Goal: Contribute content: Contribute content

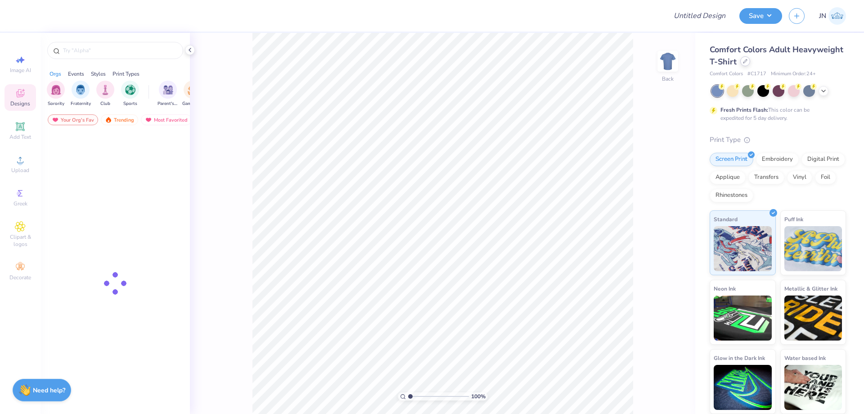
click at [744, 64] on div at bounding box center [745, 61] width 10 height 10
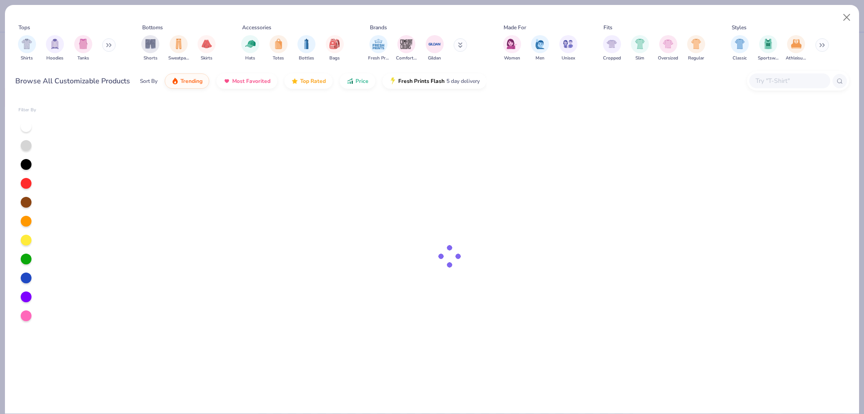
click at [107, 44] on button at bounding box center [109, 45] width 14 height 14
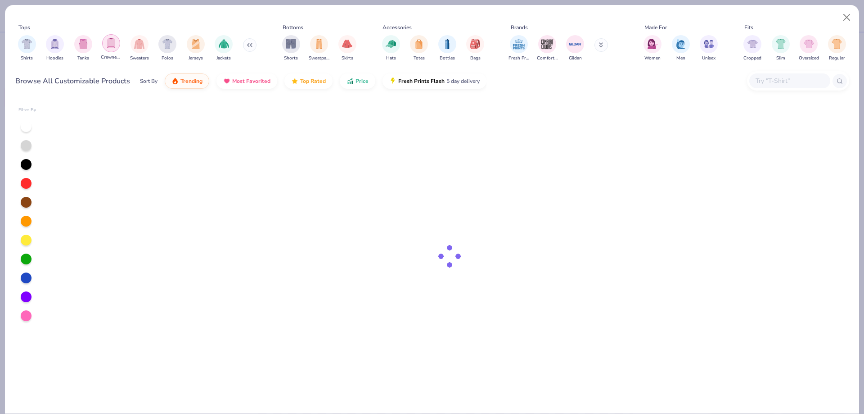
click at [110, 46] on img "filter for Crewnecks" at bounding box center [111, 43] width 10 height 10
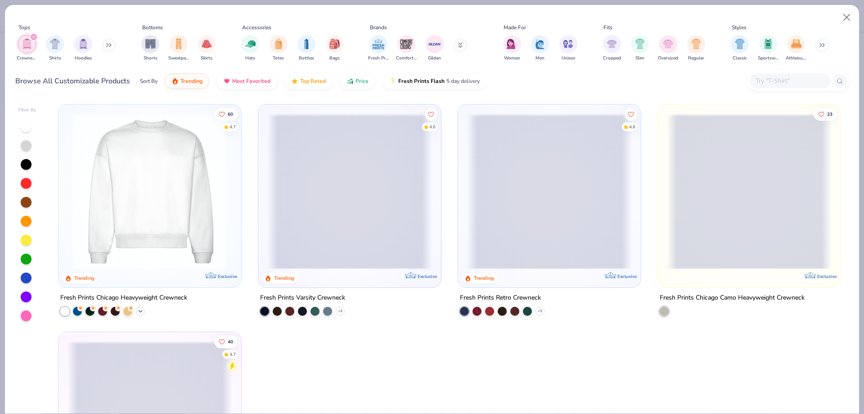
click at [139, 309] on icon at bounding box center [140, 310] width 7 height 7
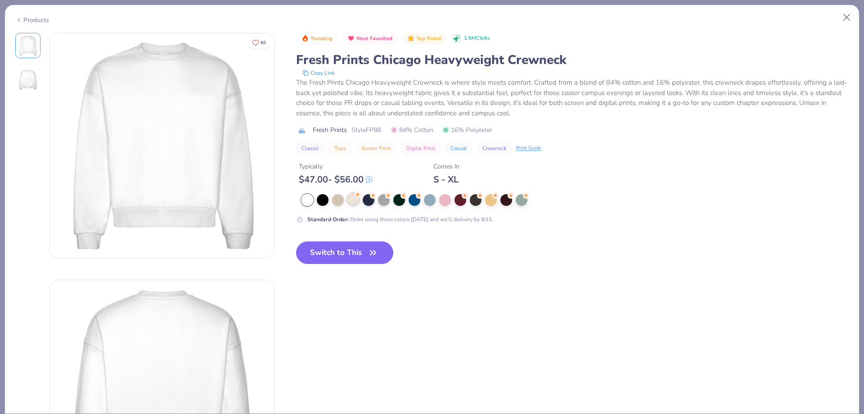
click at [353, 200] on div at bounding box center [353, 199] width 12 height 12
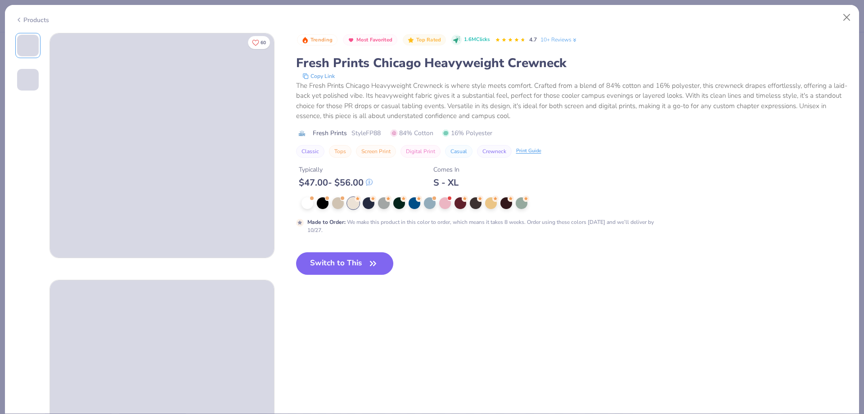
click at [345, 228] on div "Made to Order : We make this product in this color to order, which means it tak…" at bounding box center [481, 226] width 349 height 16
click at [336, 252] on button "Switch to This" at bounding box center [345, 263] width 98 height 23
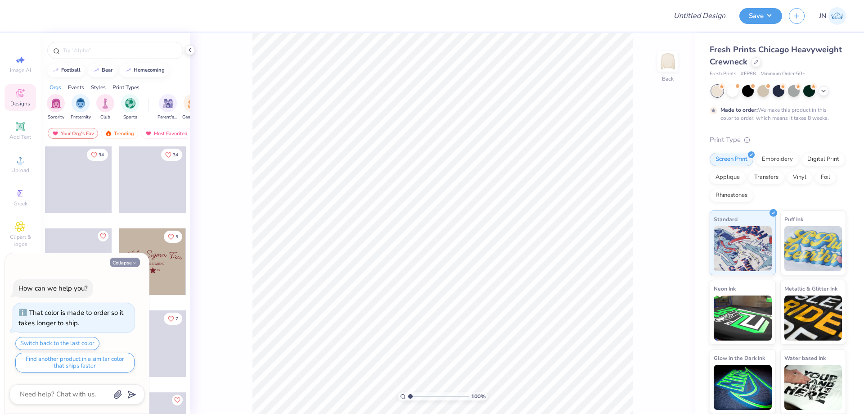
click at [126, 263] on button "Collapse" at bounding box center [125, 261] width 30 height 9
type textarea "x"
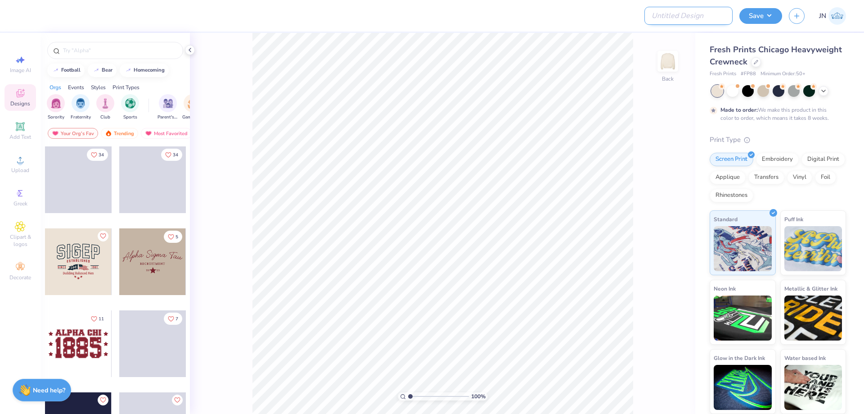
click at [721, 18] on input "Design Title" at bounding box center [689, 16] width 88 height 18
paste input "FPS239911"
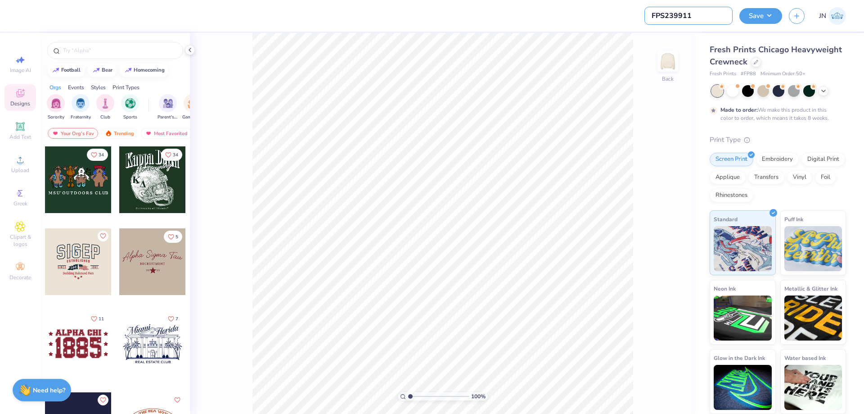
type input "FPS239911"
click at [648, 45] on div "100 % Back" at bounding box center [442, 223] width 505 height 381
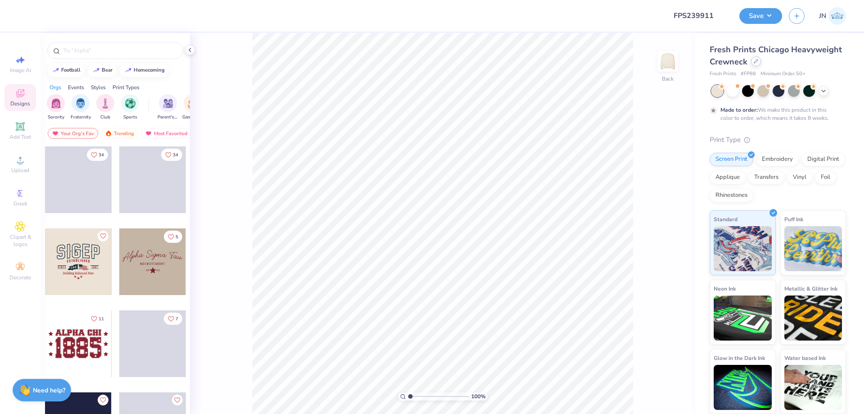
click at [755, 63] on icon at bounding box center [756, 61] width 5 height 5
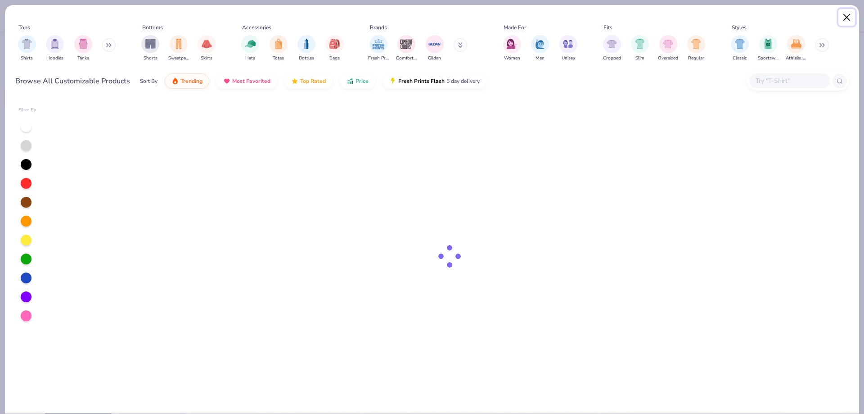
click at [843, 17] on button "Close" at bounding box center [846, 17] width 17 height 17
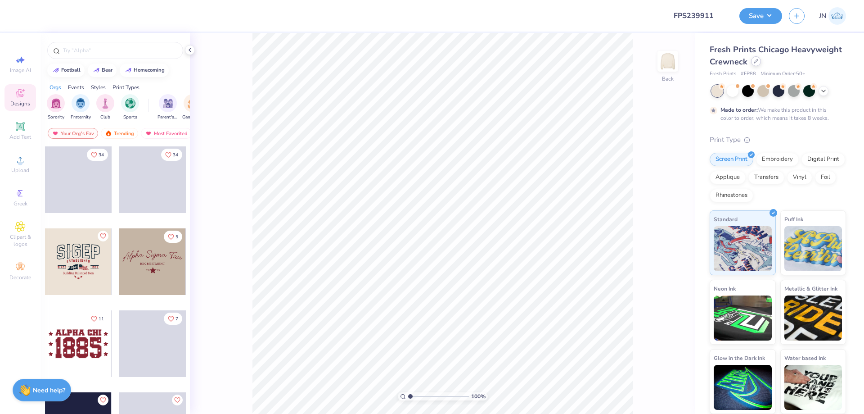
click at [755, 63] on div at bounding box center [756, 61] width 10 height 10
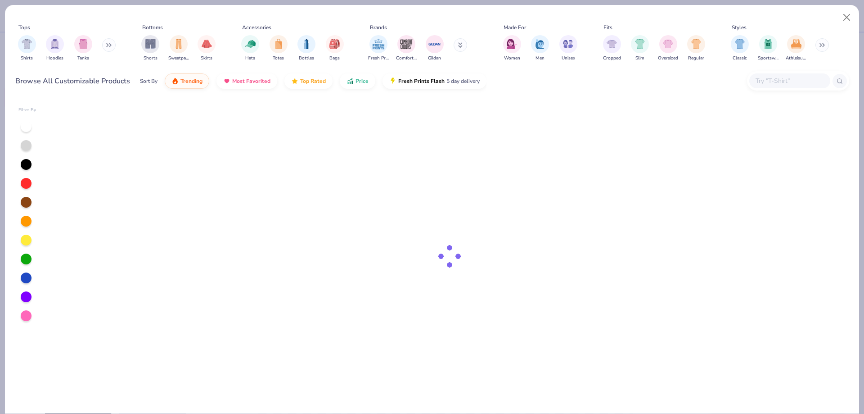
click at [726, 63] on div "Tops Shirts Hoodies Tanks Bottoms Shorts Sweatpants Skirts Accessories Hats Tot…" at bounding box center [432, 43] width 834 height 41
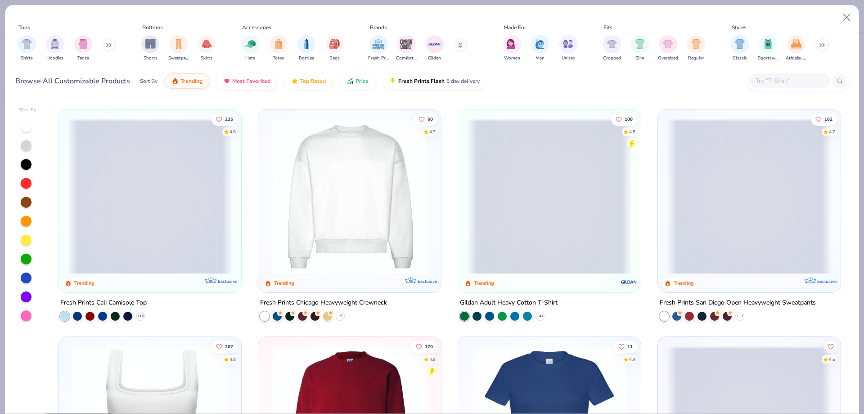
scroll to position [225, 0]
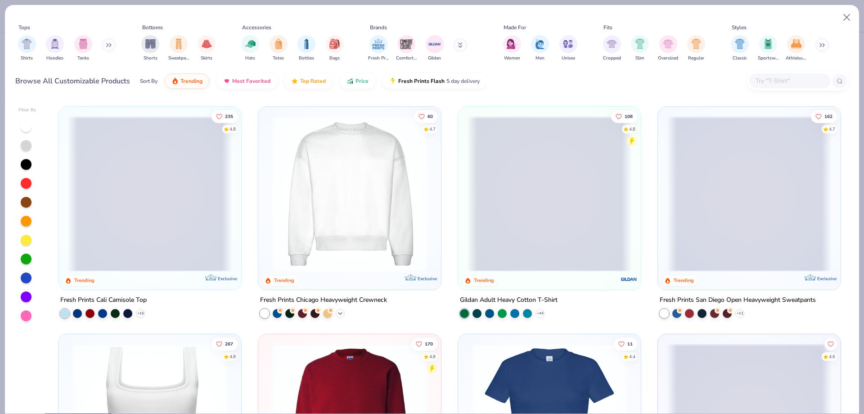
click at [337, 313] on icon at bounding box center [340, 312] width 7 height 7
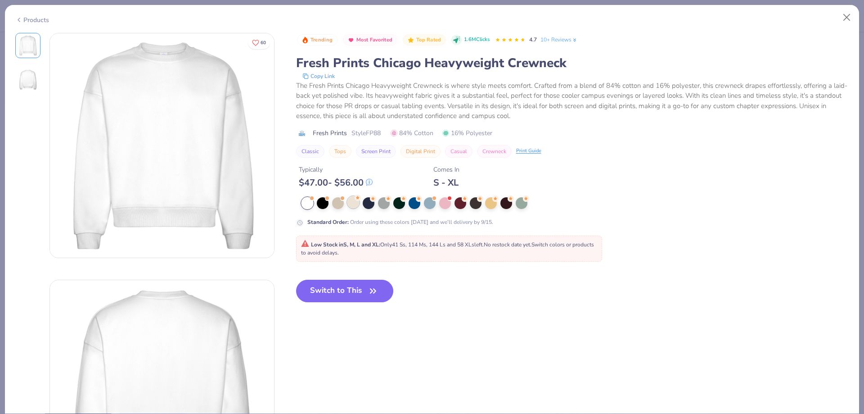
click at [353, 203] on div at bounding box center [353, 202] width 12 height 12
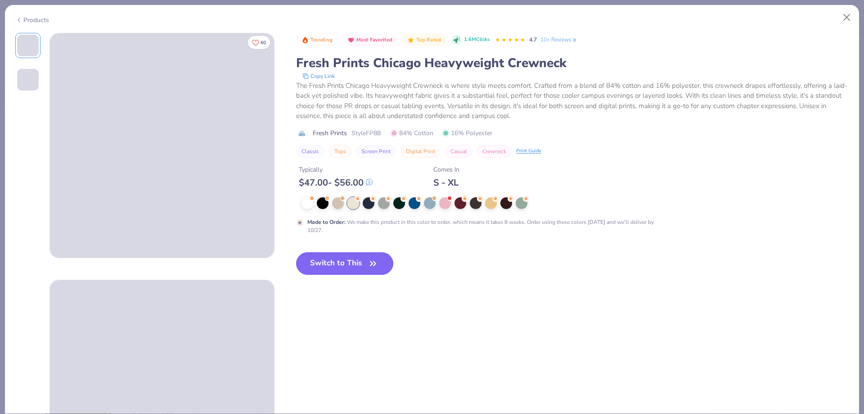
click at [325, 262] on button "Switch to This" at bounding box center [345, 263] width 98 height 23
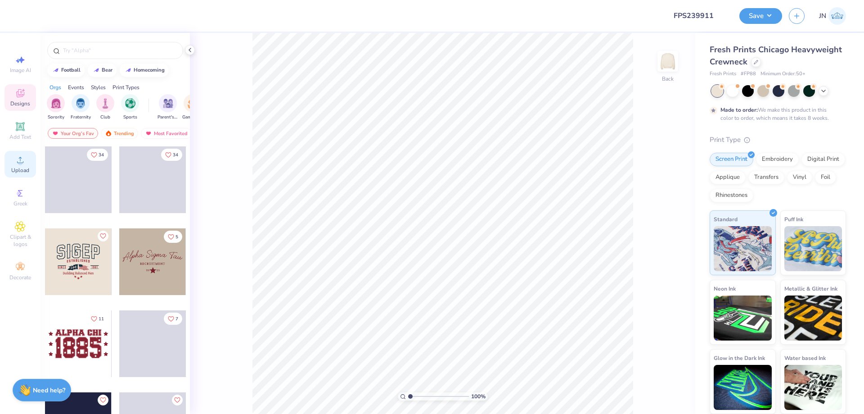
click at [21, 172] on span "Upload" at bounding box center [20, 170] width 18 height 7
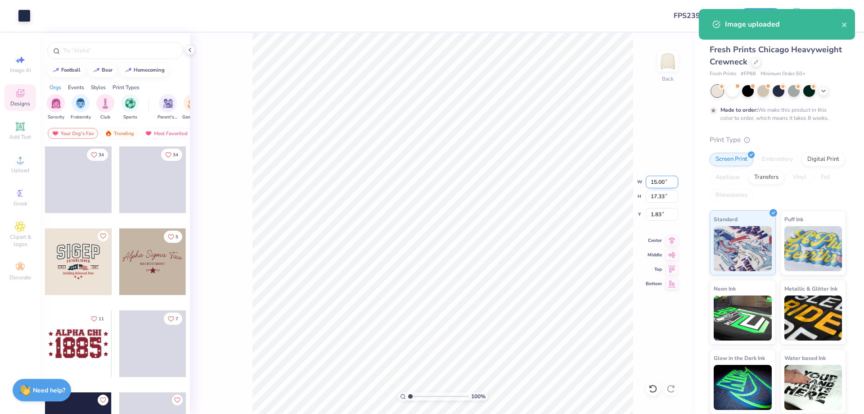
click at [664, 182] on input "15.00" at bounding box center [662, 182] width 32 height 13
click at [659, 181] on input "15.00" at bounding box center [662, 182] width 32 height 13
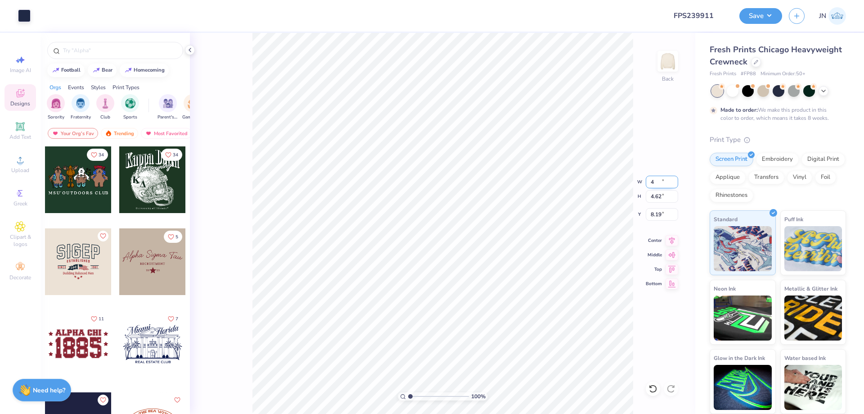
type input "4.00"
type input "4.62"
type input "8.19"
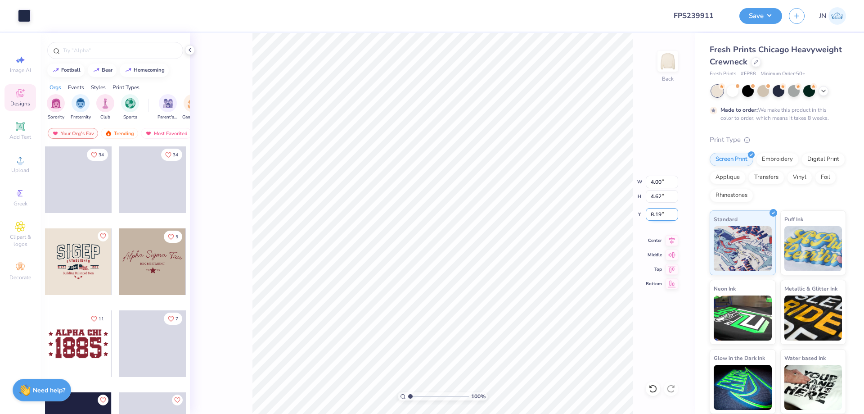
click at [657, 212] on input "8.19" at bounding box center [662, 214] width 32 height 13
click at [653, 176] on input "4.00" at bounding box center [662, 182] width 32 height 13
type input "8.00"
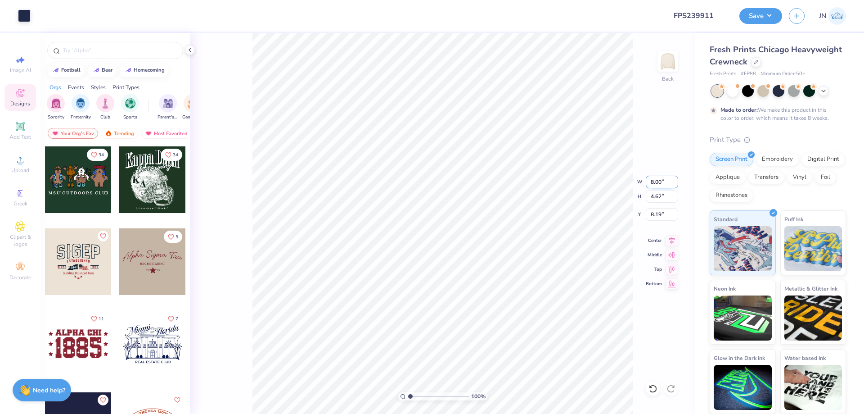
type input "9.25"
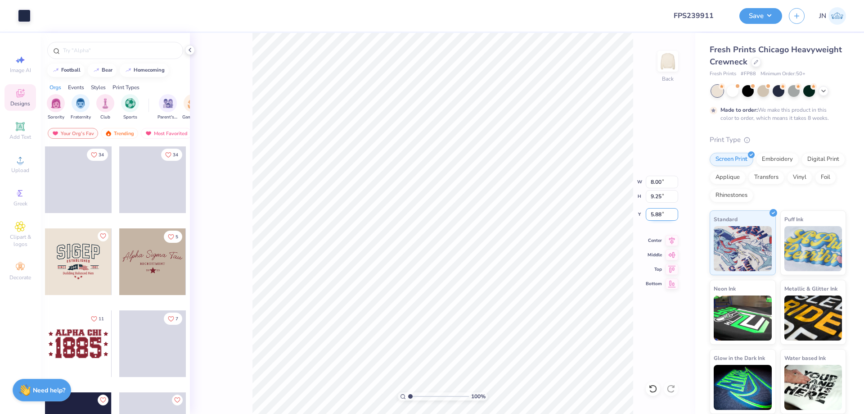
click at [655, 212] on input "5.88" at bounding box center [662, 214] width 32 height 13
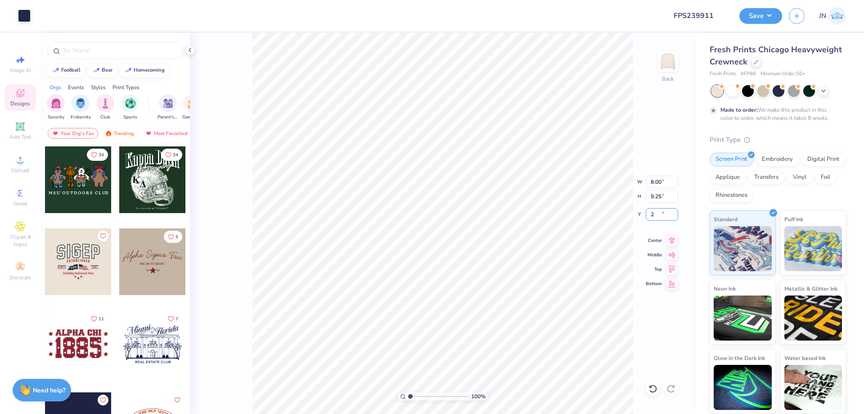
type input "2.00"
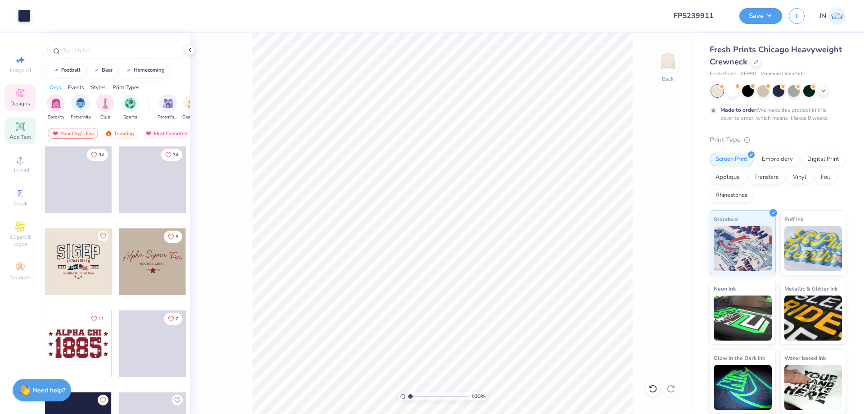
click at [25, 133] on div "Add Text" at bounding box center [21, 130] width 32 height 27
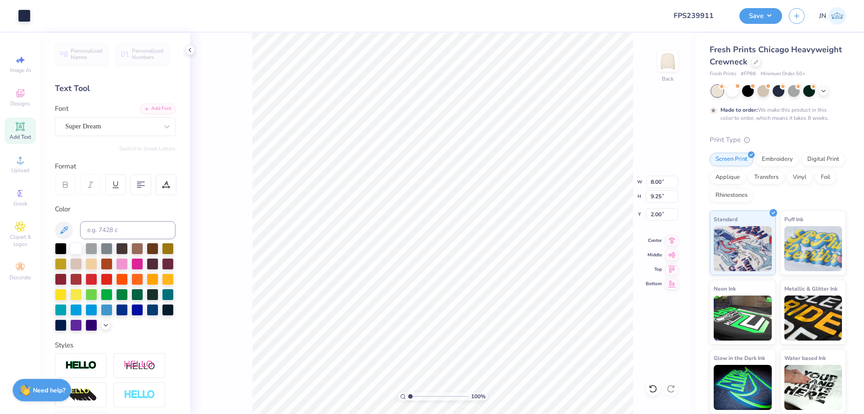
type input "8.00"
type input "9.25"
type input "2.00"
type input "5.95"
type input "1.72"
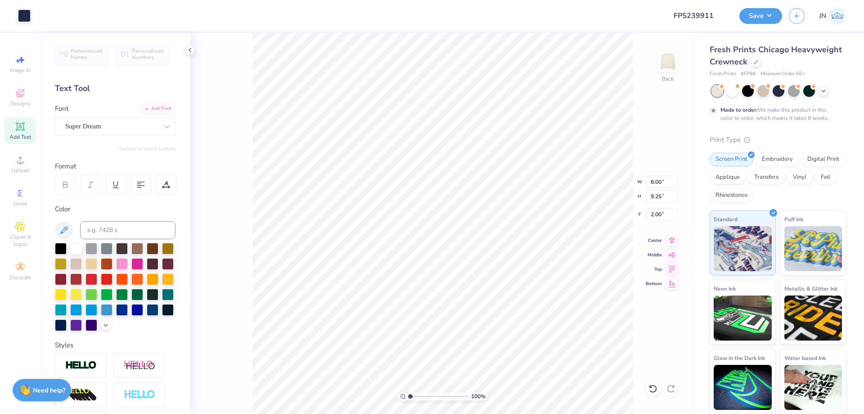
type input "9.64"
type textarea "ZTA"
type input "4.10"
click at [111, 123] on div "Super Dream" at bounding box center [111, 126] width 95 height 14
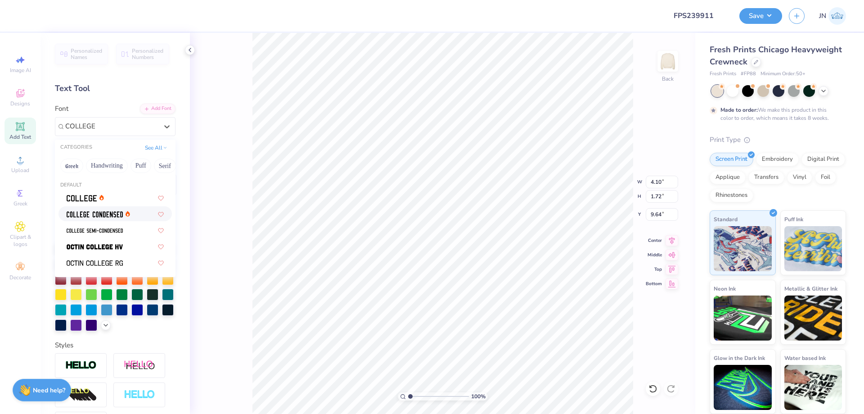
click at [94, 212] on img at bounding box center [95, 214] width 56 height 6
type input "COLLEGE"
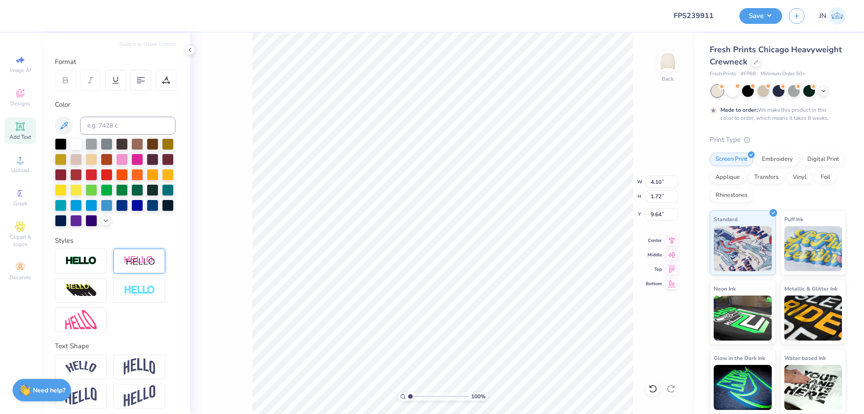
scroll to position [125, 0]
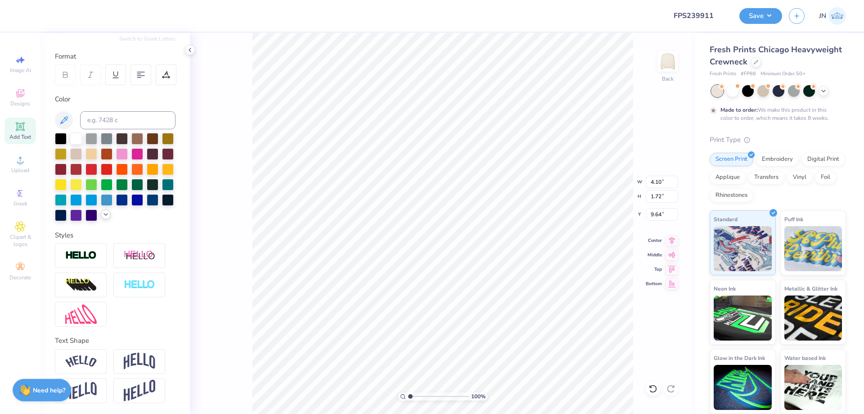
click at [102, 213] on icon at bounding box center [105, 214] width 7 height 7
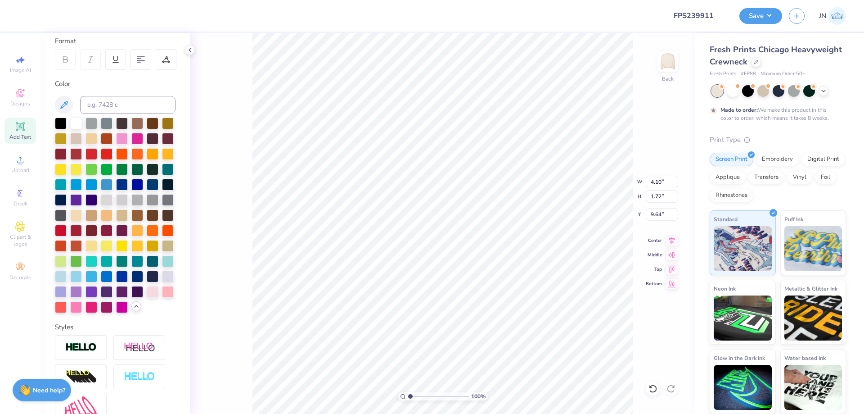
type input "3.36"
type input "1.68"
type input "9.54"
click at [82, 281] on div at bounding box center [76, 276] width 12 height 12
click at [73, 352] on img at bounding box center [81, 347] width 32 height 10
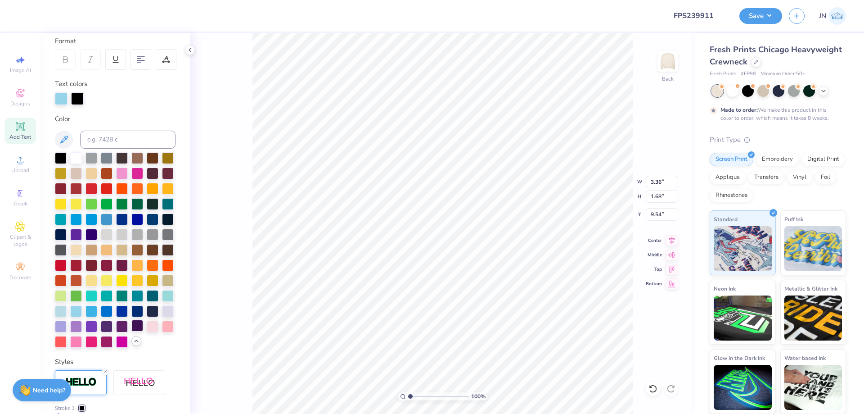
type input "3.40"
type input "1.71"
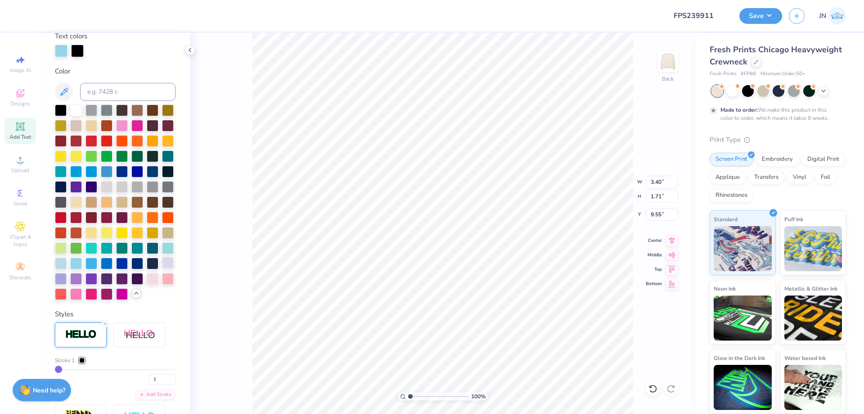
scroll to position [215, 0]
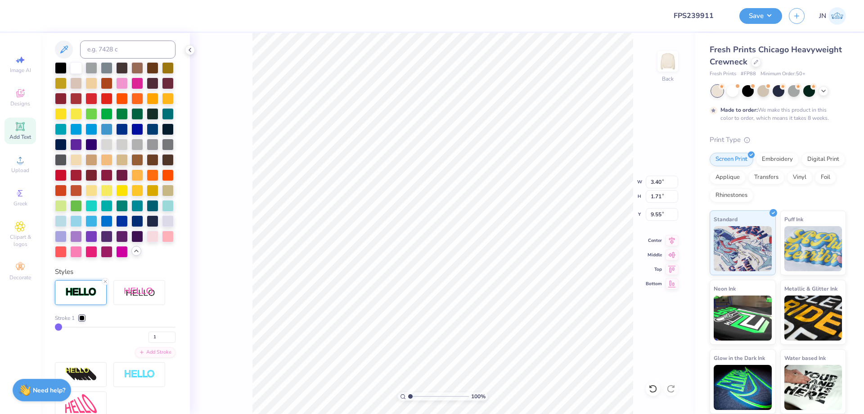
click at [83, 320] on div at bounding box center [81, 317] width 5 height 5
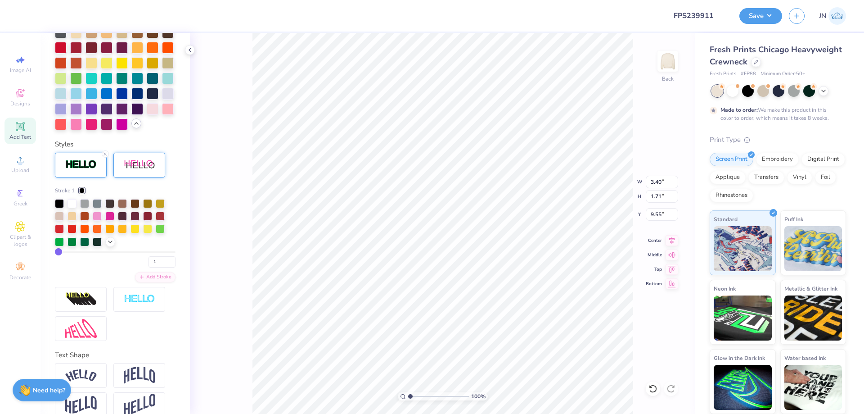
scroll to position [350, 0]
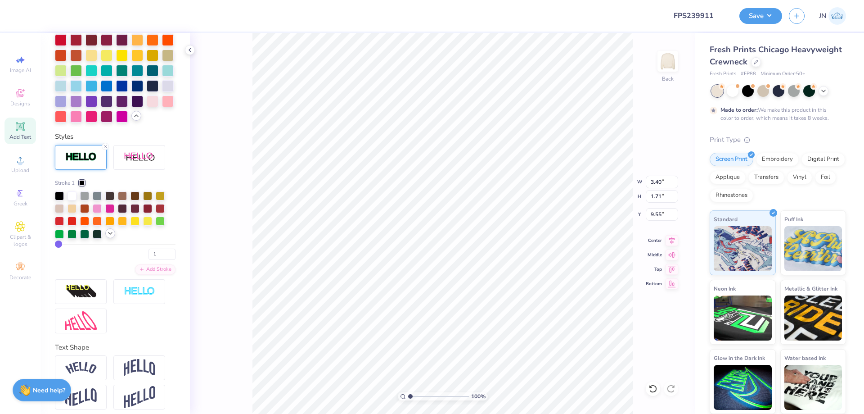
click at [108, 237] on icon at bounding box center [110, 233] width 7 height 7
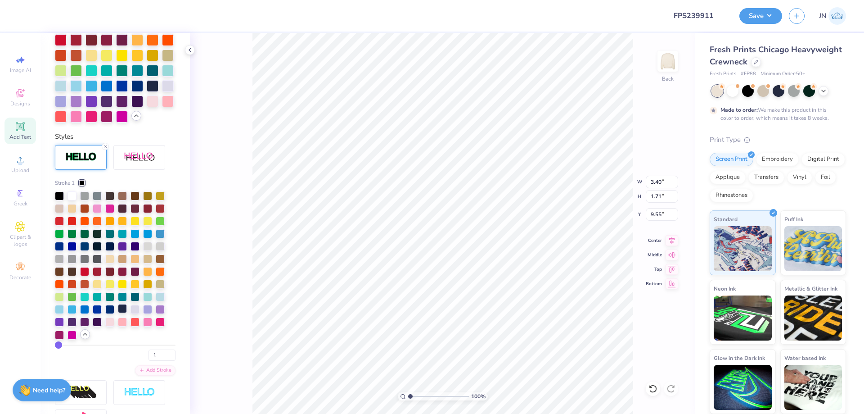
click at [123, 313] on div at bounding box center [122, 308] width 9 height 9
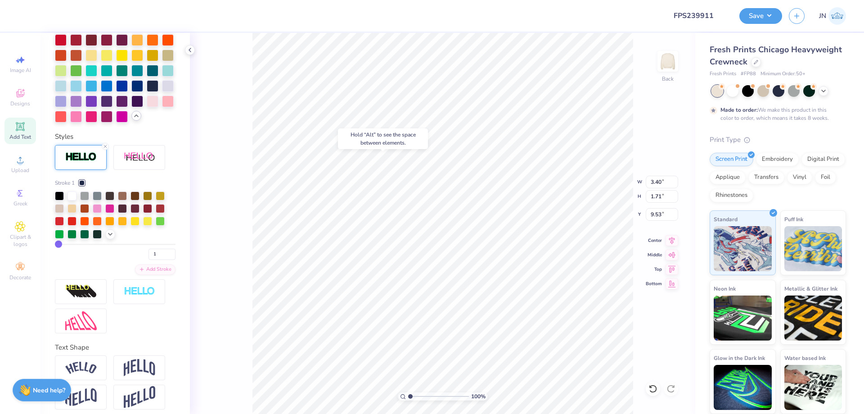
type input "6.20"
type input "4.64"
type input "2.34"
click at [669, 240] on icon at bounding box center [672, 239] width 13 height 11
type input "5.91"
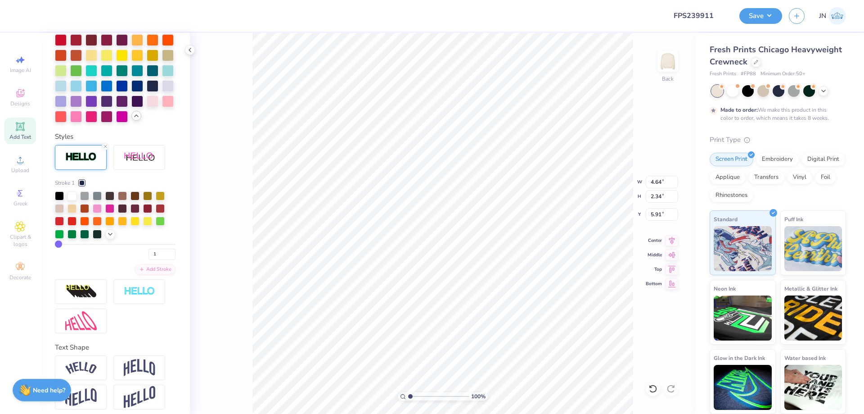
type input "4.25"
type input "2.14"
type input "5.84"
click at [16, 125] on icon at bounding box center [20, 126] width 11 height 11
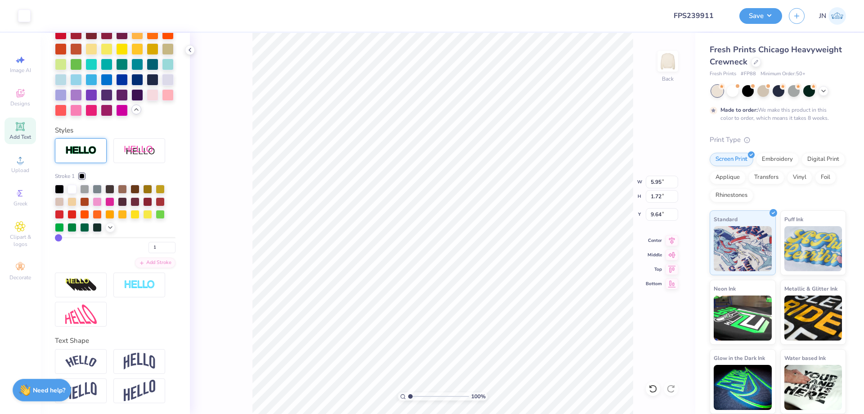
scroll to position [282, 0]
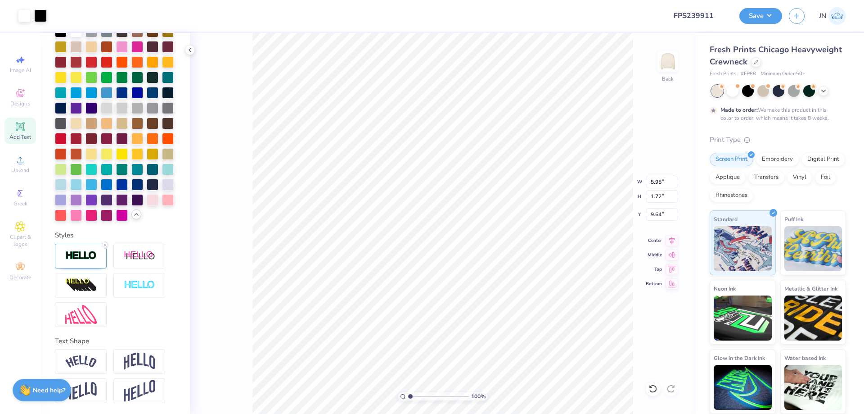
type input "5.98"
type input "1.76"
type input "9.62"
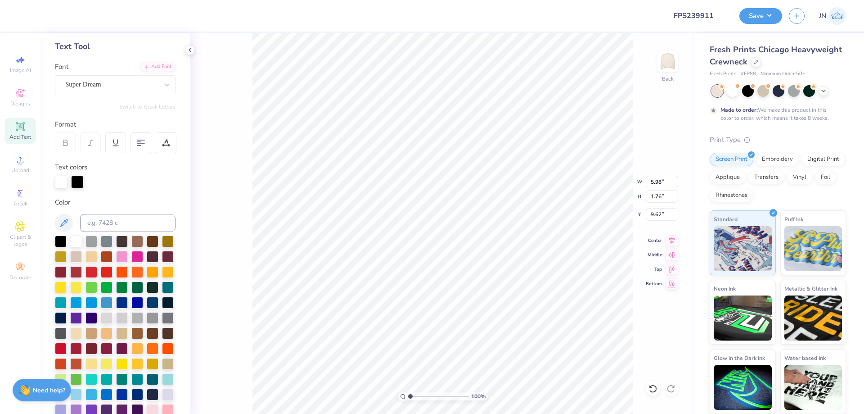
scroll to position [57, 0]
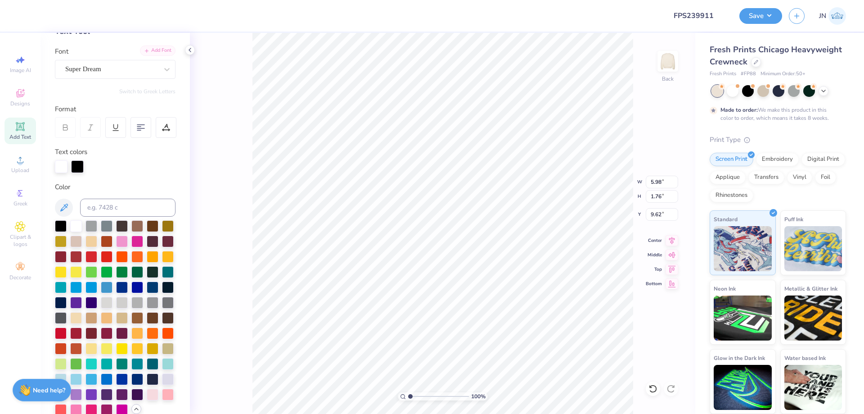
click at [150, 46] on div "Add Font" at bounding box center [158, 50] width 36 height 10
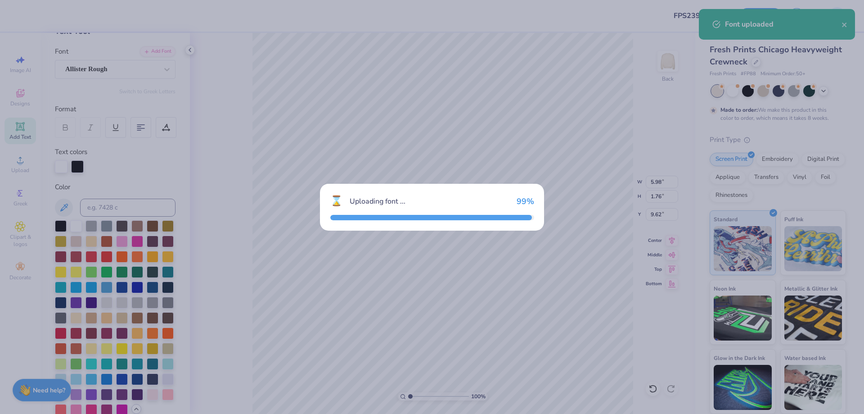
type input "6.20"
type input "1.61"
type input "9.69"
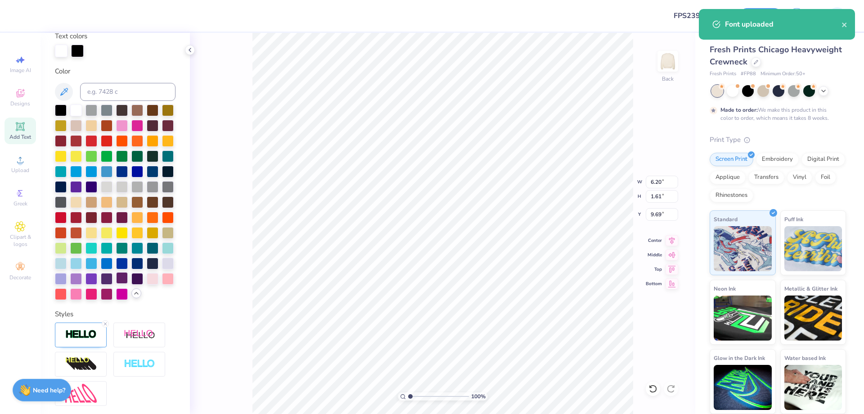
scroll to position [282, 0]
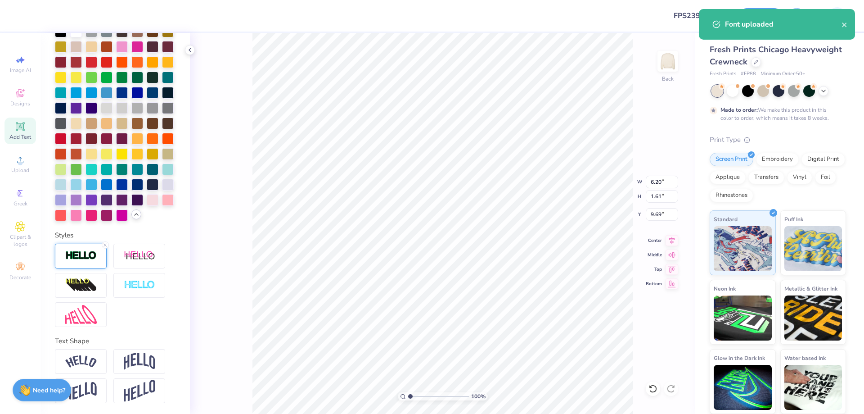
click at [102, 247] on div at bounding box center [81, 255] width 52 height 25
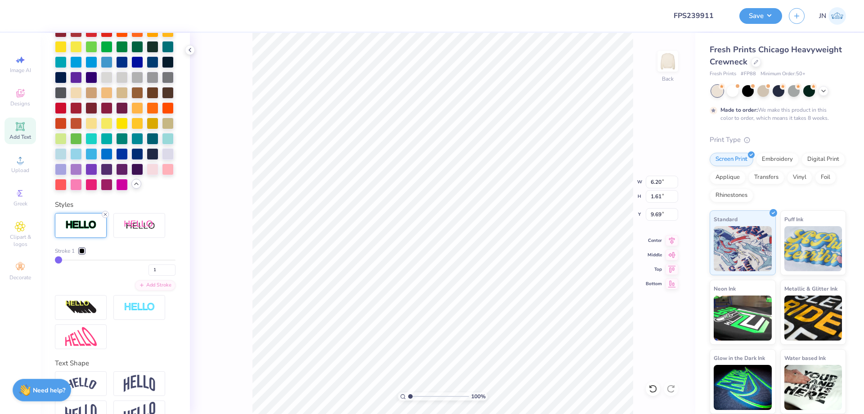
click at [104, 217] on icon at bounding box center [105, 214] width 5 height 5
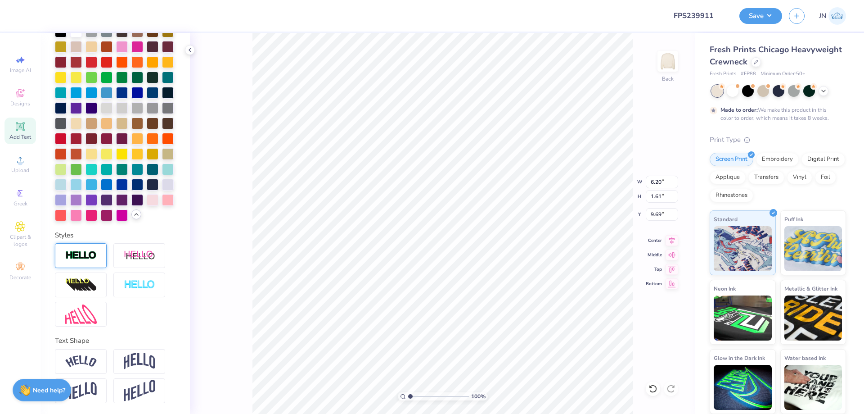
type input "6.17"
type input "1.58"
type input "9.71"
click at [147, 185] on div at bounding box center [153, 184] width 12 height 12
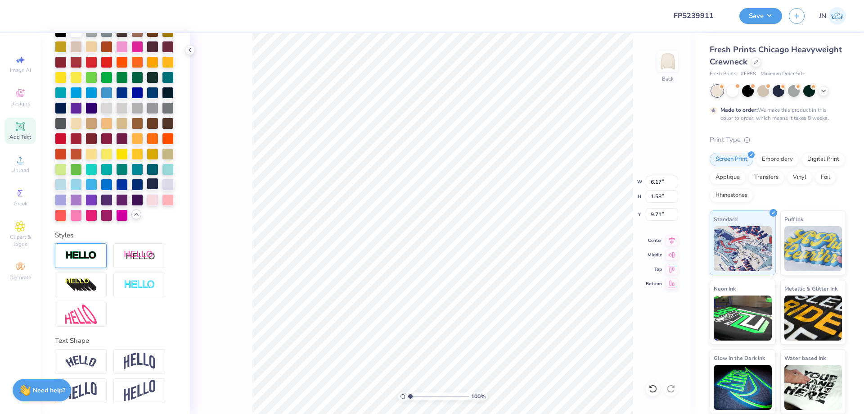
scroll to position [8, 3]
type textarea "RECRUITMENT"
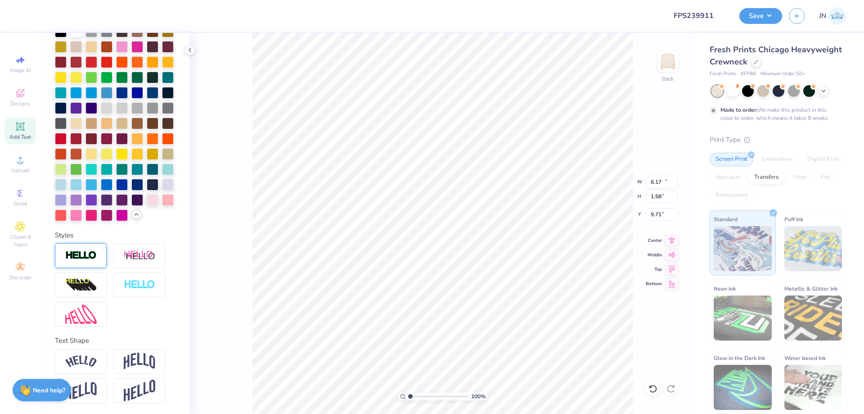
type input "17.05"
type input "1.69"
type input "9.65"
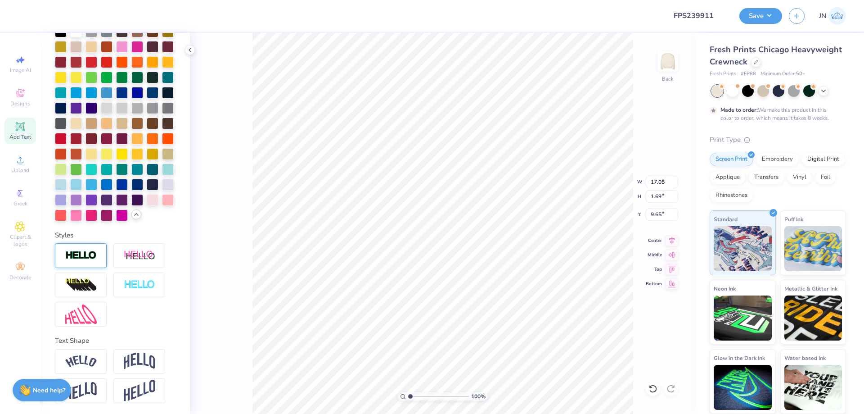
type input "5.31"
type input "0.53"
type input "4.95"
type input "4.45"
type input "0.44"
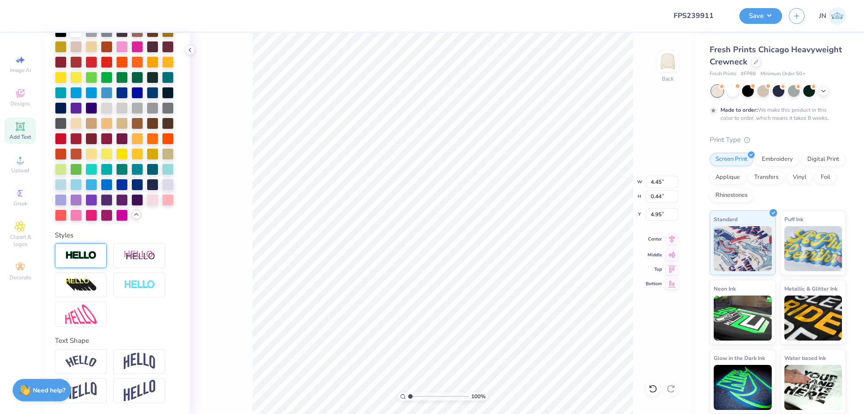
click at [669, 243] on icon at bounding box center [672, 239] width 13 height 11
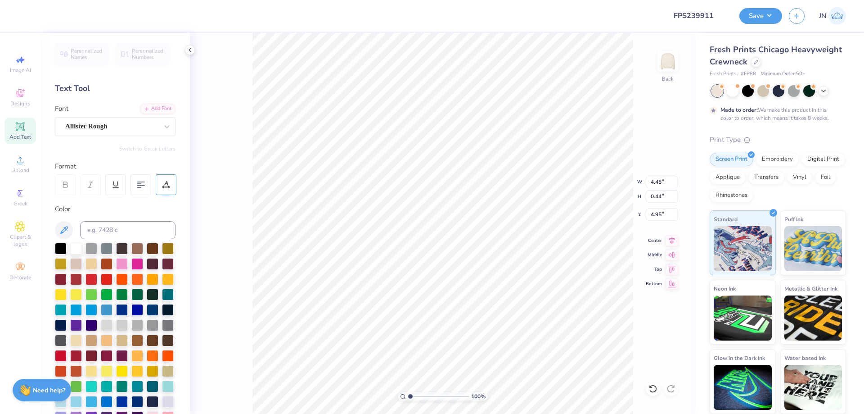
click at [168, 185] on icon at bounding box center [166, 184] width 8 height 8
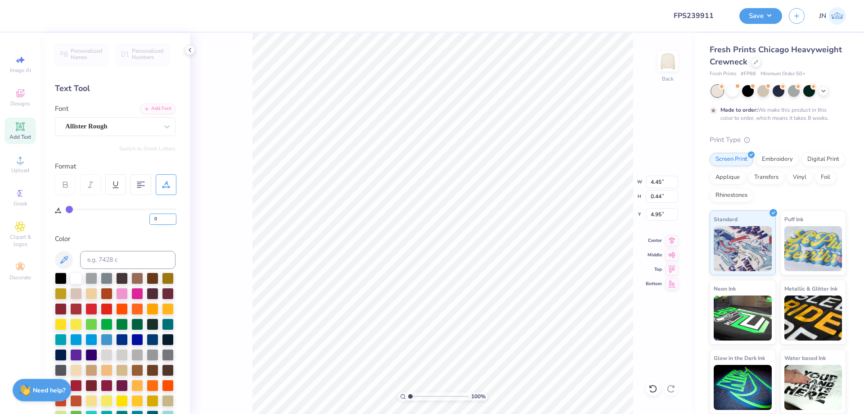
click at [150, 218] on input "0" at bounding box center [162, 218] width 27 height 11
type input "5"
type input "4.77"
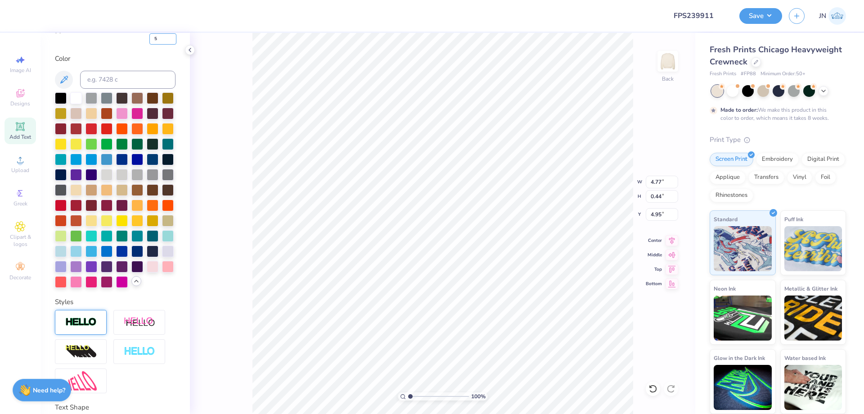
scroll to position [277, 0]
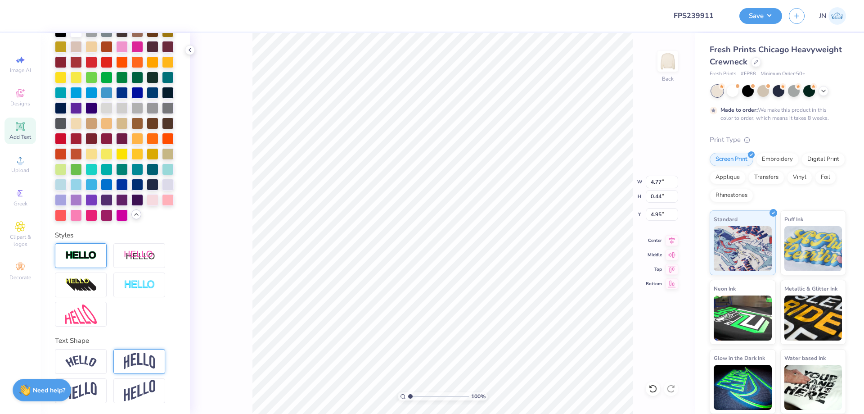
click at [147, 356] on img at bounding box center [140, 360] width 32 height 17
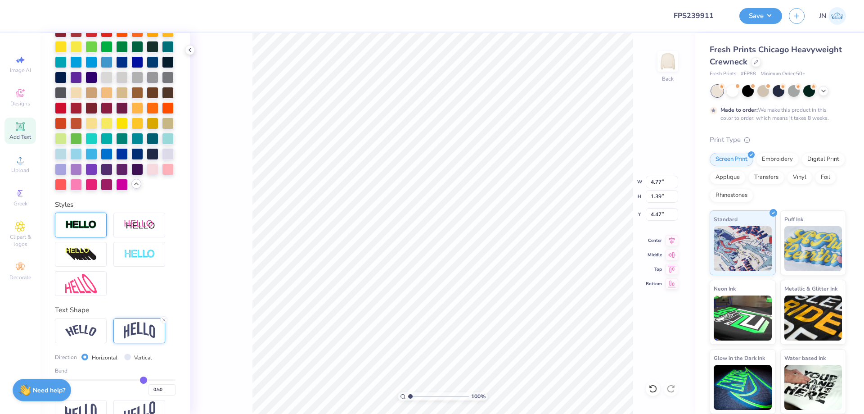
type input "1.39"
type input "4.47"
click at [415, 398] on input "range" at bounding box center [438, 396] width 61 height 8
type input "2.6"
click at [420, 398] on input "range" at bounding box center [438, 396] width 61 height 8
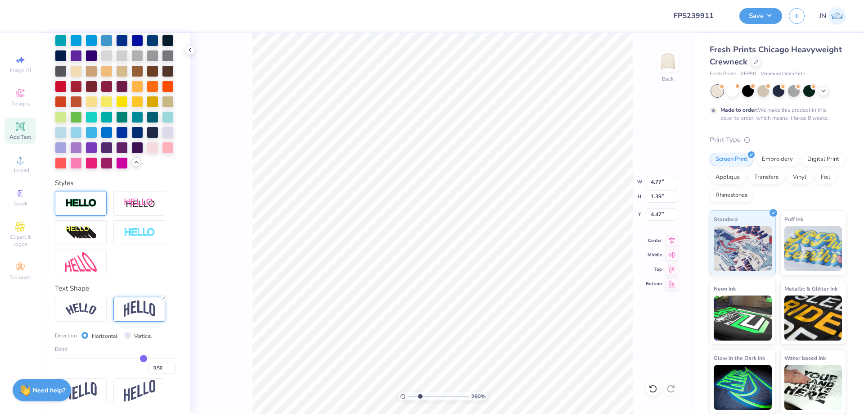
scroll to position [329, 0]
drag, startPoint x: 162, startPoint y: 370, endPoint x: 153, endPoint y: 367, distance: 9.7
click at [153, 367] on input "0.52" at bounding box center [162, 367] width 27 height 11
drag, startPoint x: 155, startPoint y: 368, endPoint x: 162, endPoint y: 363, distance: 8.7
click at [151, 368] on input "0.52" at bounding box center [162, 367] width 27 height 11
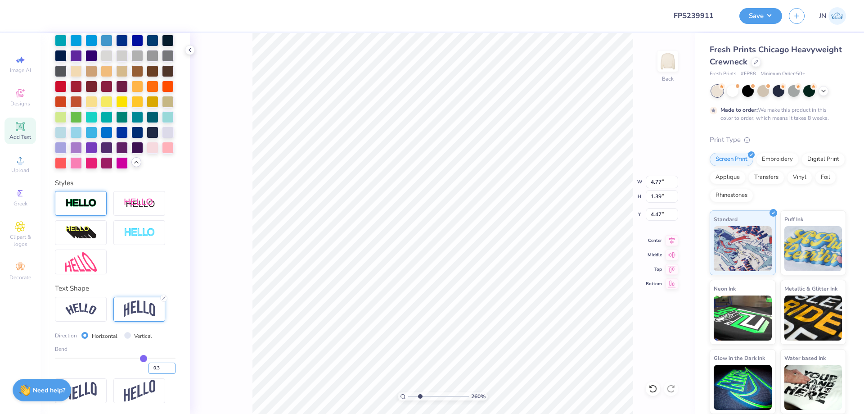
type input "0.3"
type input "0.30"
type input "0.98"
type input "4.68"
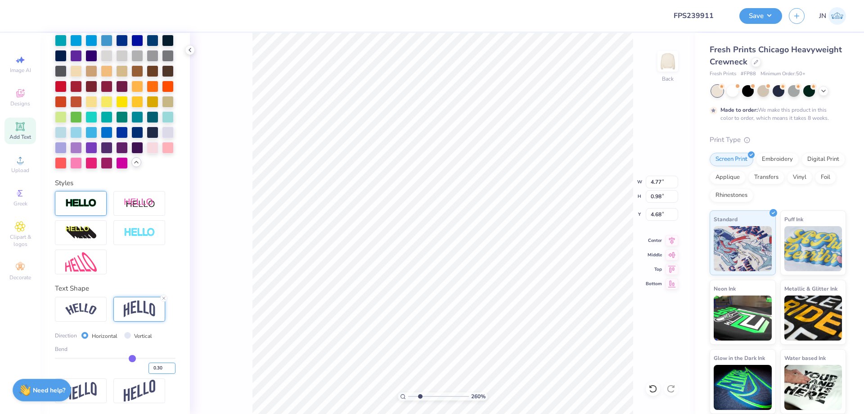
click at [152, 367] on input "0.30" at bounding box center [162, 367] width 27 height 11
type input "0.2"
type input "0.20"
type input "0.78"
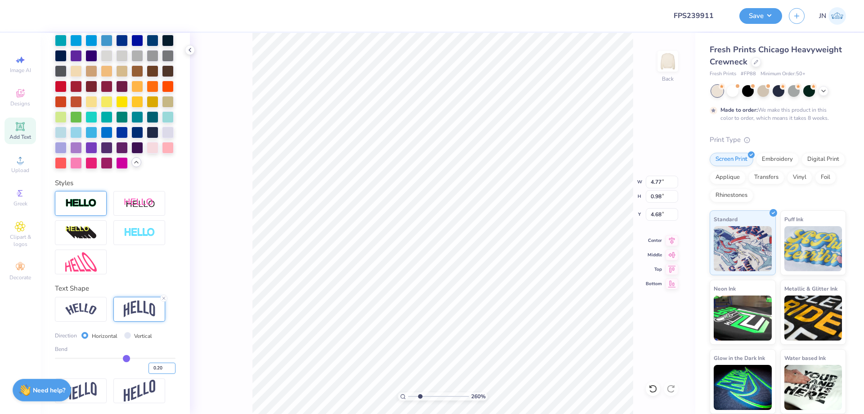
type input "4.78"
type input "5.21"
type input "0.85"
click at [666, 242] on icon at bounding box center [672, 239] width 13 height 11
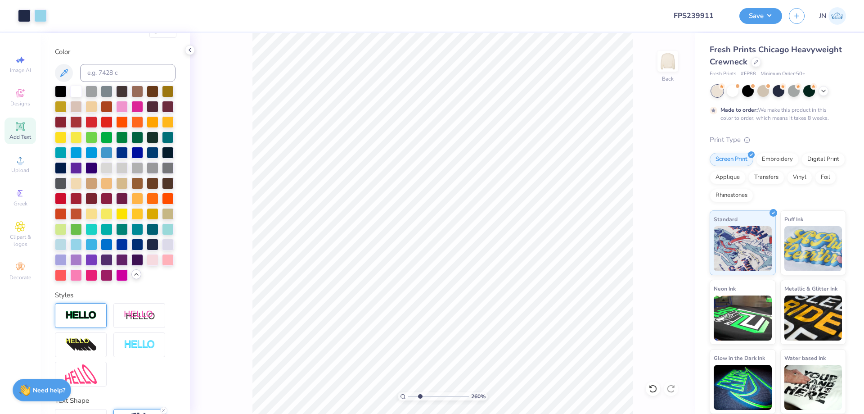
scroll to position [0, 0]
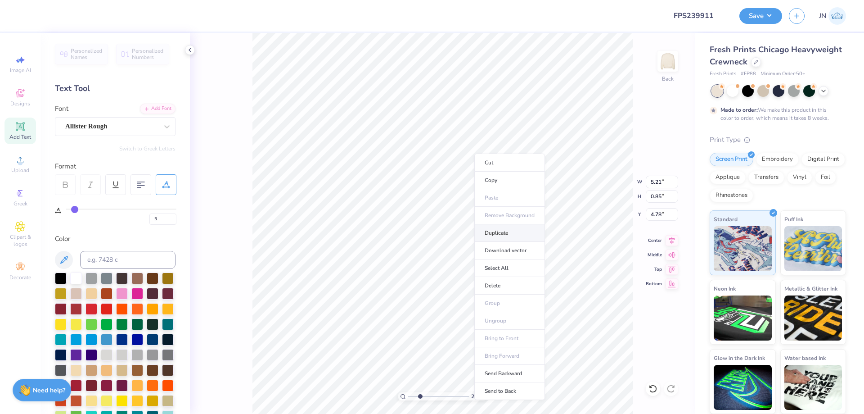
click at [500, 225] on li "Duplicate" at bounding box center [509, 233] width 71 height 18
type input "5.78"
type textarea "202"
type input "1.47"
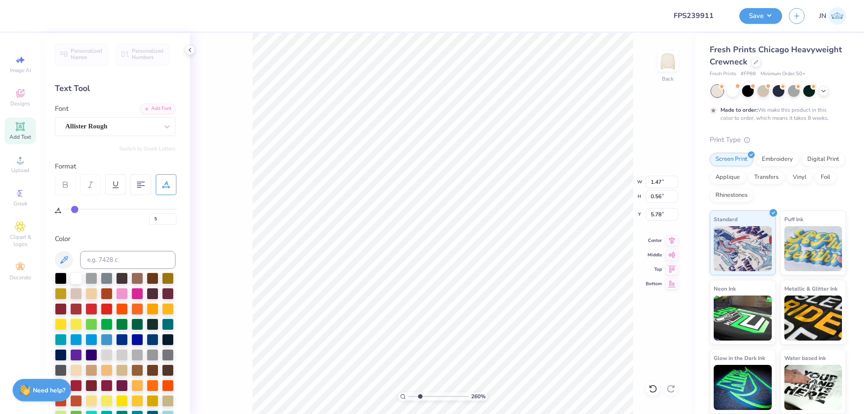
type input "0.56"
type input "5.93"
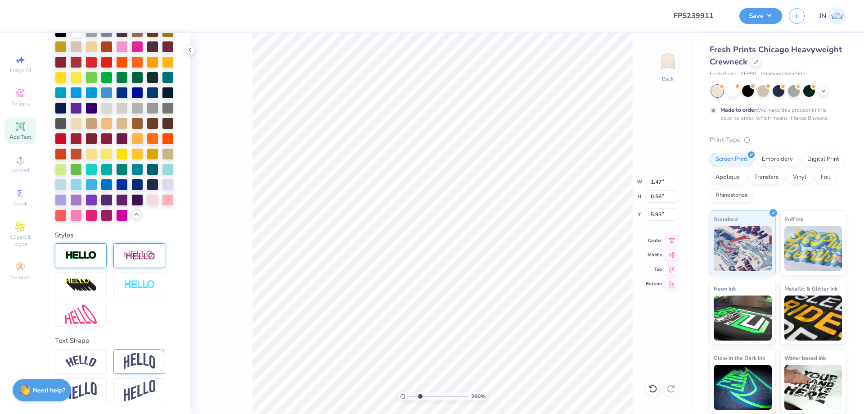
scroll to position [277, 0]
click at [162, 348] on icon at bounding box center [163, 349] width 5 height 5
type input "0.49"
type input "8.27"
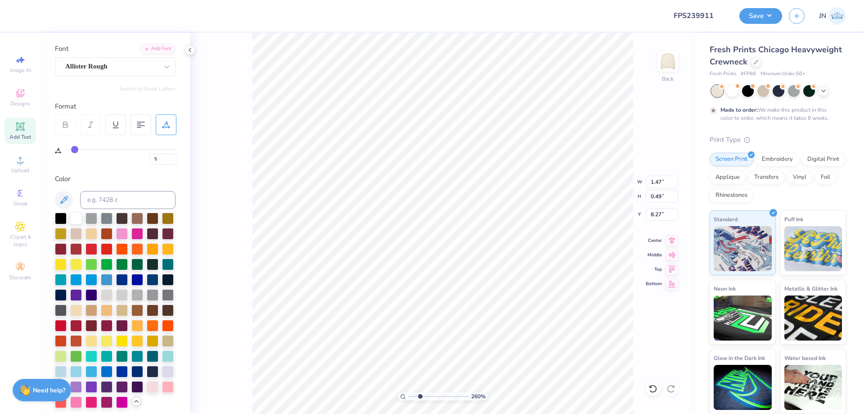
scroll to position [52, 0]
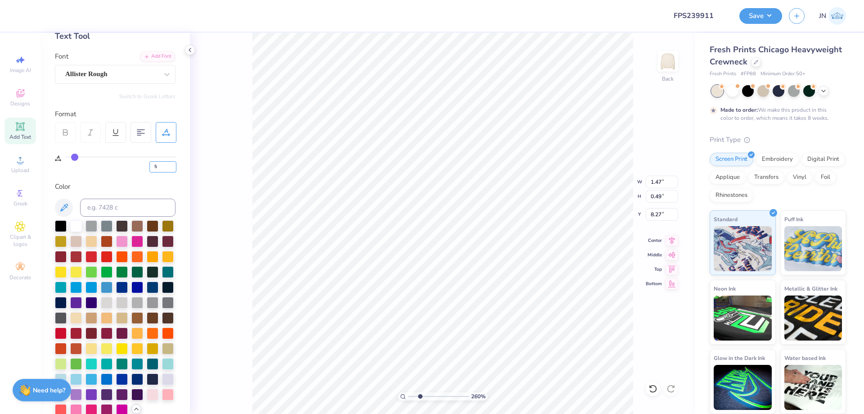
drag, startPoint x: 165, startPoint y: 167, endPoint x: 145, endPoint y: 167, distance: 19.8
click at [145, 167] on div "5" at bounding box center [121, 164] width 111 height 16
type input "0"
type input "1.37"
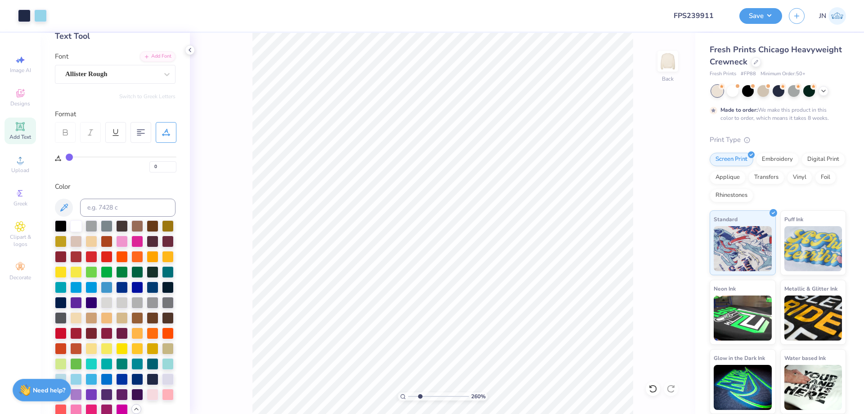
click at [15, 130] on icon at bounding box center [20, 126] width 11 height 11
type textarea "Seek the Noblest."
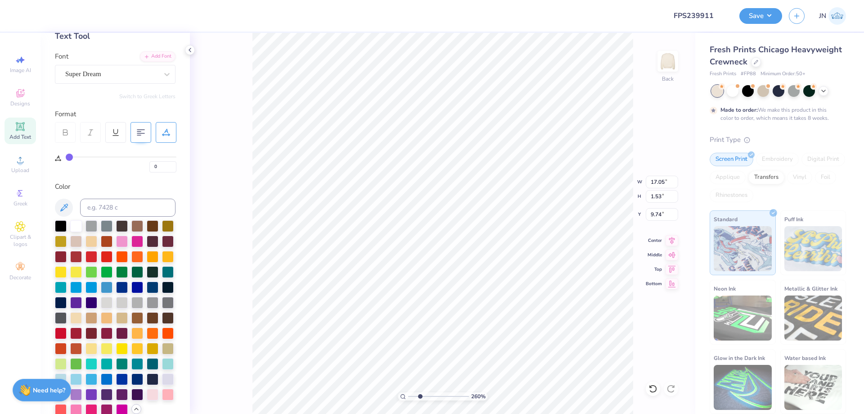
type input "17.05"
type input "1.53"
type input "9.74"
click at [119, 201] on input at bounding box center [127, 207] width 95 height 18
type input "533"
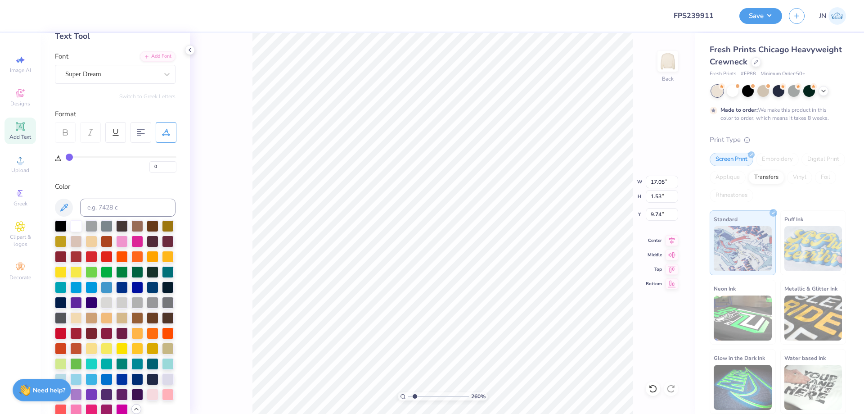
drag, startPoint x: 419, startPoint y: 396, endPoint x: 410, endPoint y: 394, distance: 9.5
type input "1"
click at [410, 396] on input "range" at bounding box center [438, 396] width 61 height 8
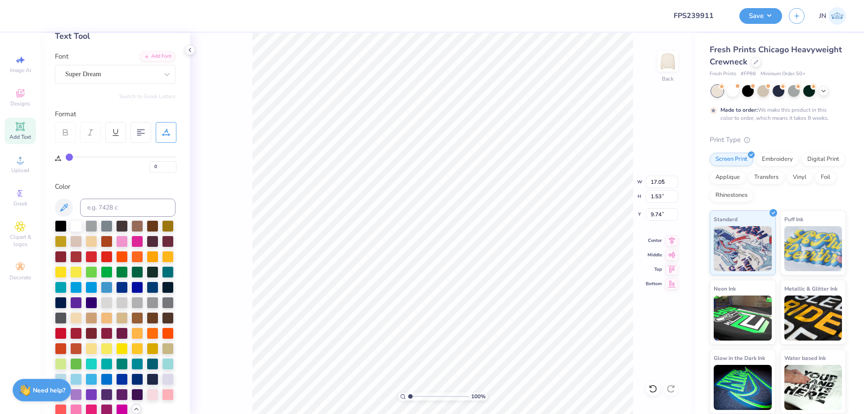
type input "3.98"
type input "0.36"
click at [433, 397] on input "range" at bounding box center [438, 396] width 61 height 8
drag, startPoint x: 433, startPoint y: 396, endPoint x: 428, endPoint y: 393, distance: 6.4
click at [428, 396] on input "range" at bounding box center [438, 396] width 61 height 8
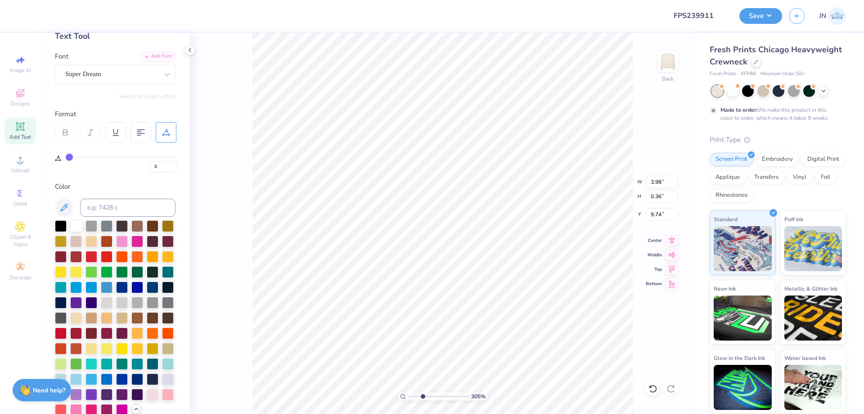
drag, startPoint x: 428, startPoint y: 398, endPoint x: 423, endPoint y: 398, distance: 5.0
type input "3.05"
click at [423, 398] on input "range" at bounding box center [438, 396] width 61 height 8
type input "12.08"
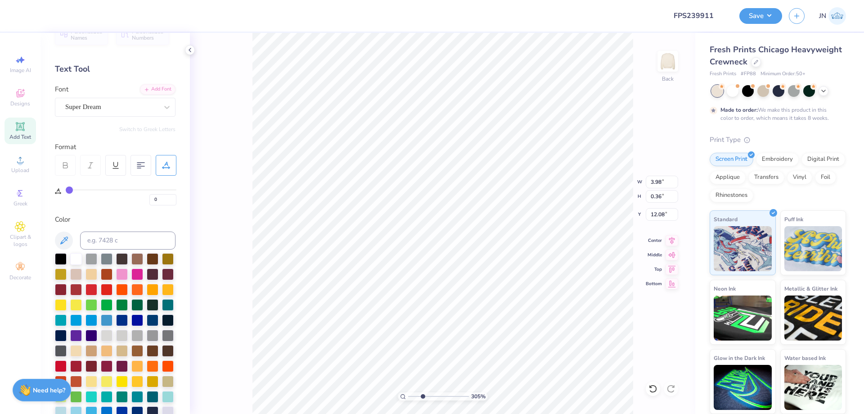
scroll to position [0, 0]
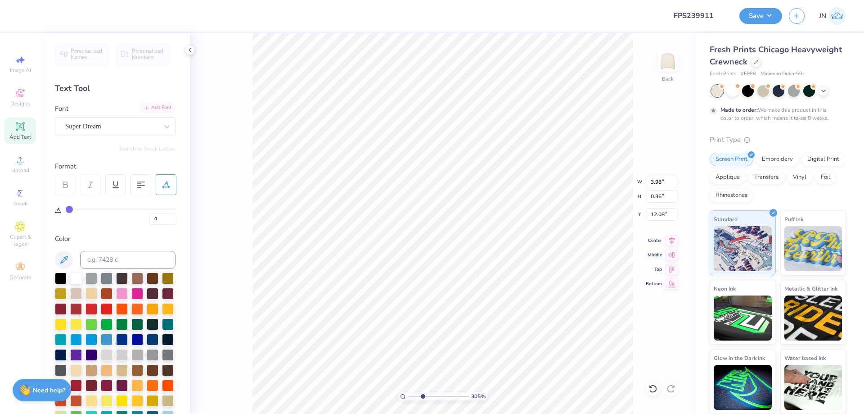
click at [148, 108] on div "Add Font" at bounding box center [158, 108] width 36 height 10
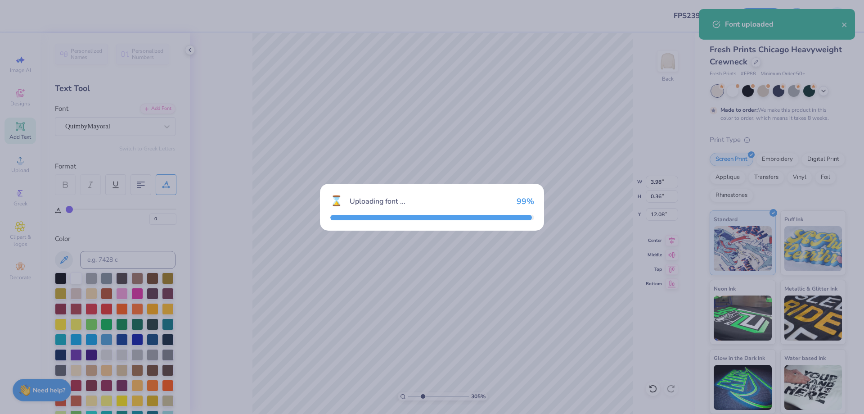
type input "2.86"
type input "0.41"
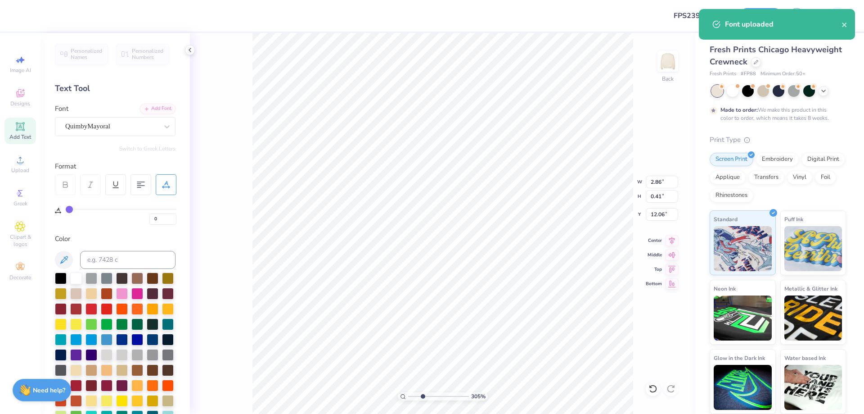
type input "9.90"
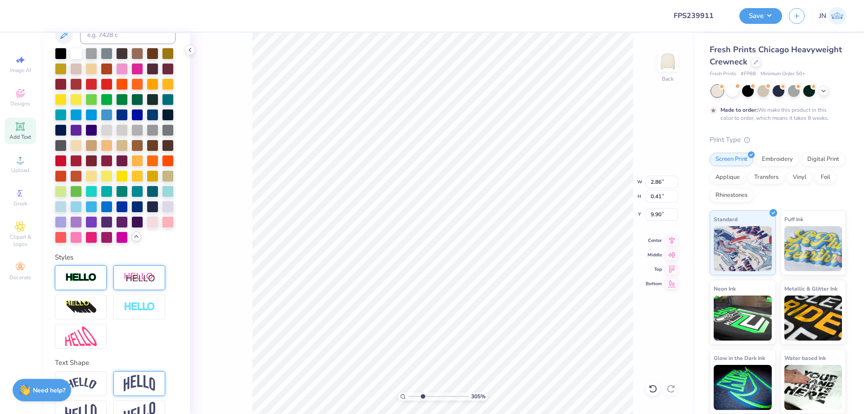
scroll to position [225, 0]
click at [144, 283] on img at bounding box center [140, 276] width 32 height 11
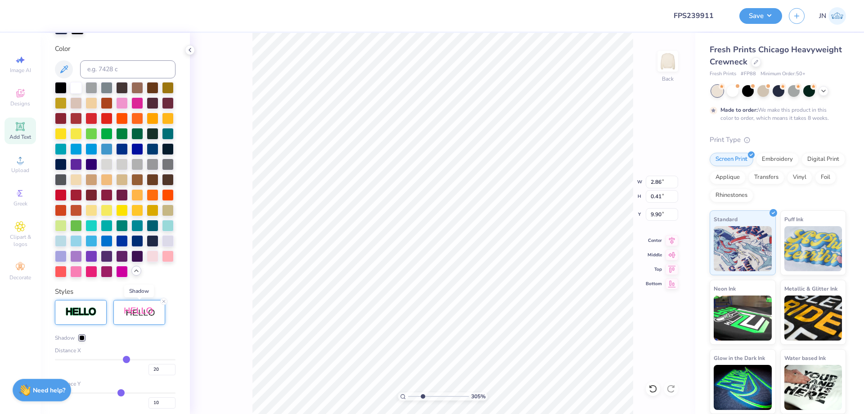
type input "3.43"
type input "0.45"
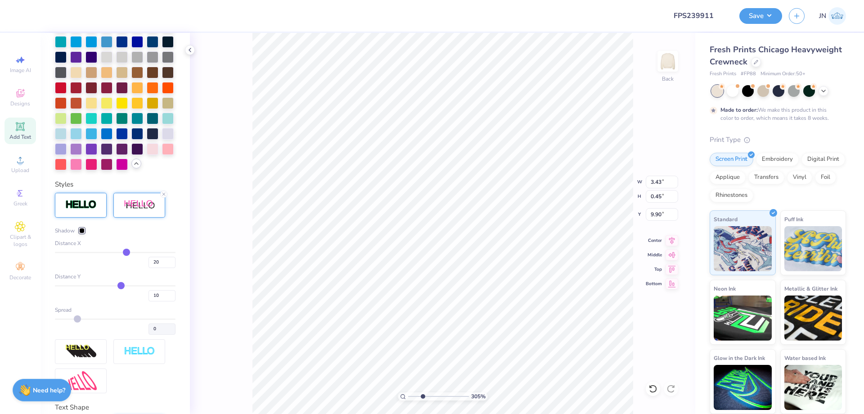
scroll to position [350, 0]
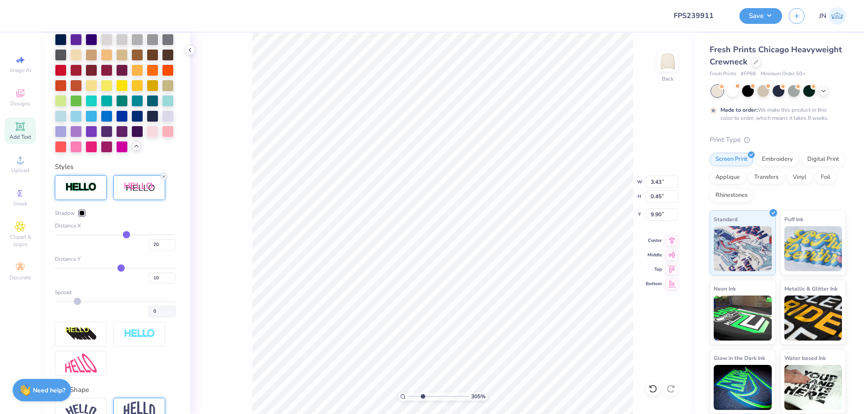
click at [163, 179] on icon at bounding box center [163, 176] width 5 height 5
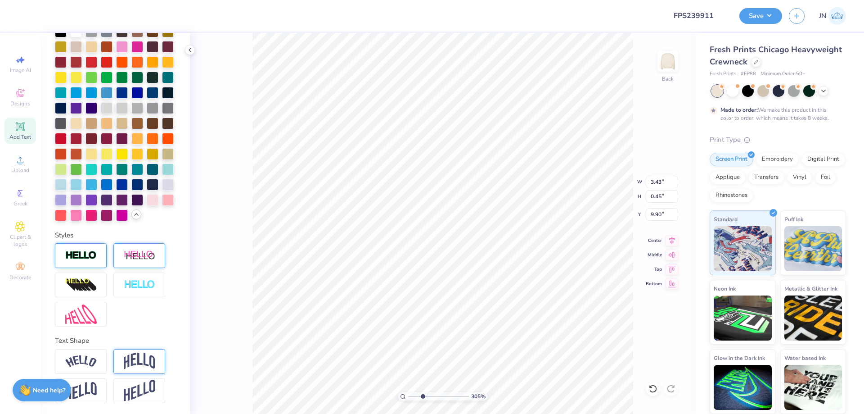
type input "2.86"
click at [150, 357] on img at bounding box center [140, 360] width 32 height 17
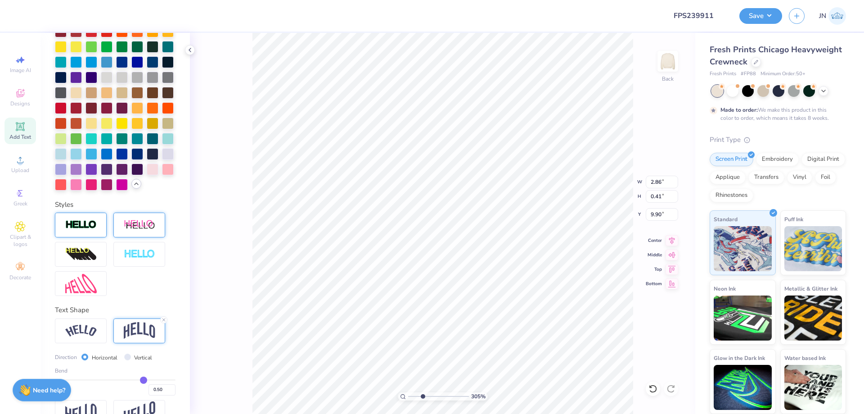
type input "0.94"
type input "9.63"
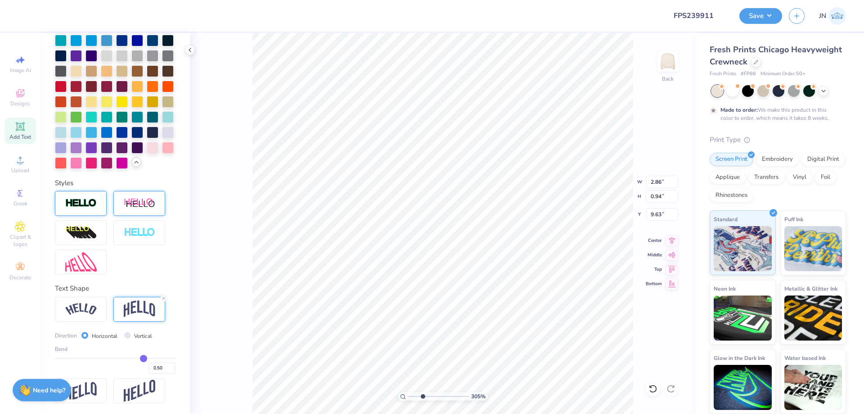
scroll to position [329, 0]
click at [151, 365] on input "0.50" at bounding box center [162, 367] width 27 height 11
type input "0.15"
type input "0.54"
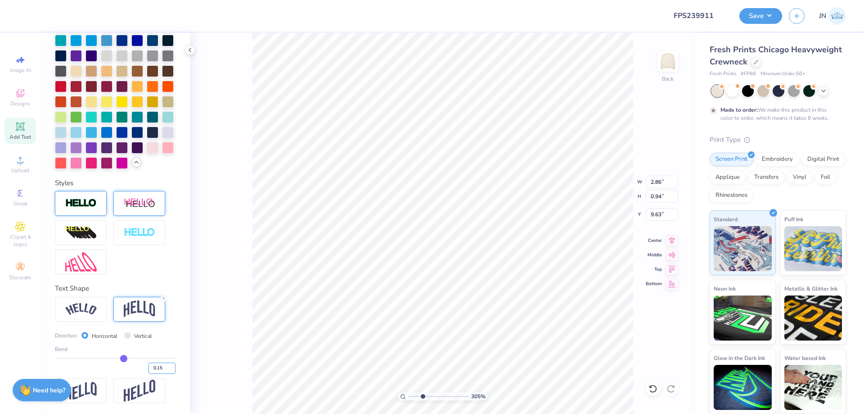
type input "9.83"
type input "4.61"
click at [432, 397] on input "range" at bounding box center [438, 396] width 61 height 8
type input "9.91"
drag, startPoint x: 431, startPoint y: 397, endPoint x: 414, endPoint y: 397, distance: 16.7
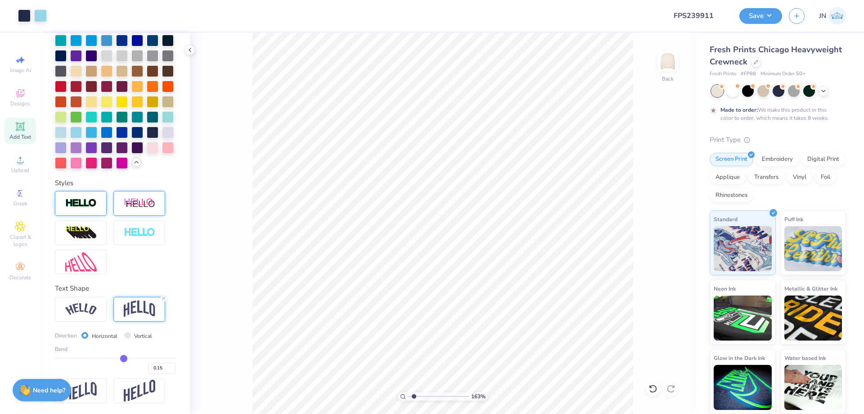
type input "1.63"
click at [414, 397] on input "range" at bounding box center [438, 396] width 61 height 8
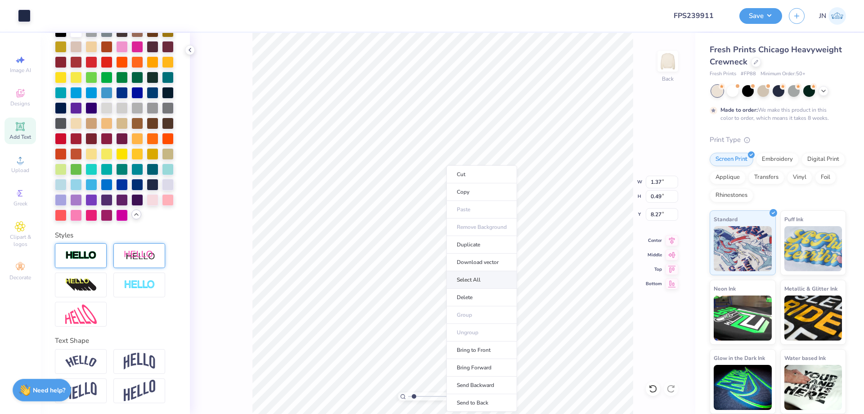
scroll to position [277, 0]
click at [470, 242] on li "Duplicate" at bounding box center [481, 245] width 71 height 18
type input "11.13"
type textarea "t"
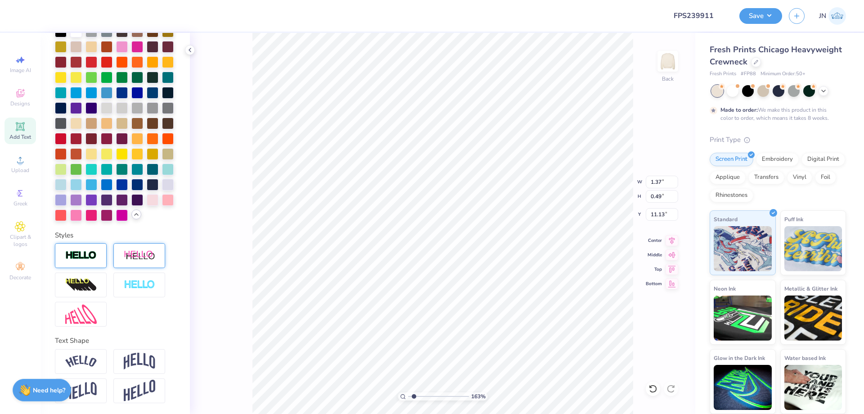
type textarea "H"
type textarea "THETA"
type input "2.31"
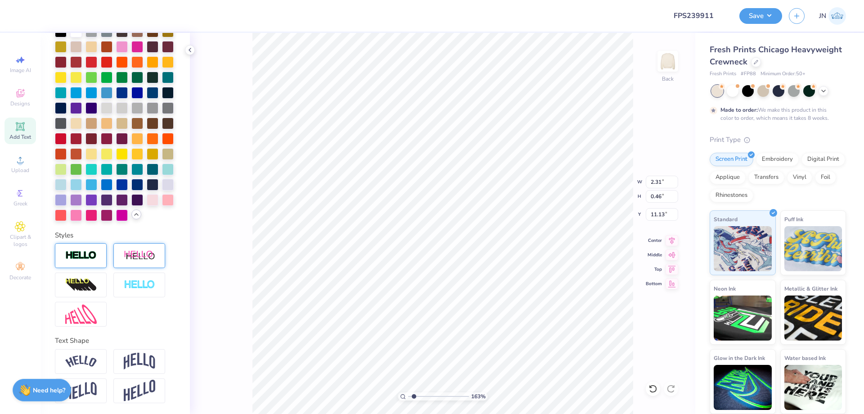
type input "0.46"
type input "11.14"
click at [678, 237] on div "163 % Back W 2.31 2.31 " H 0.46 0.46 " Y 11.14 11.14 " Center Middle Top Bottom" at bounding box center [442, 223] width 505 height 381
click at [671, 238] on div "163 % Back" at bounding box center [442, 223] width 505 height 381
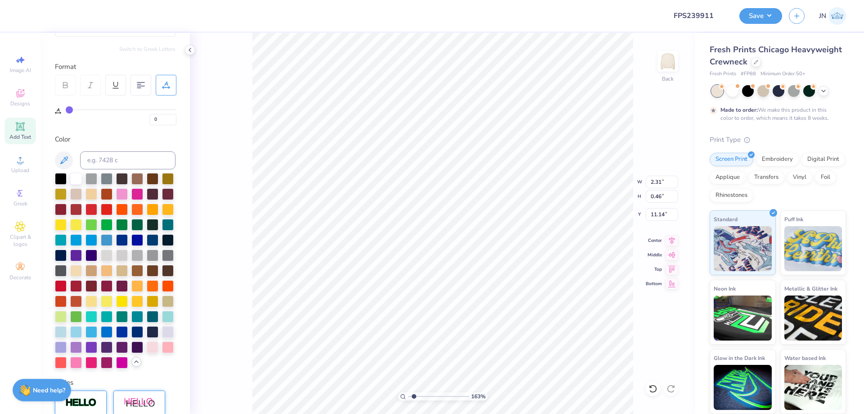
scroll to position [97, 0]
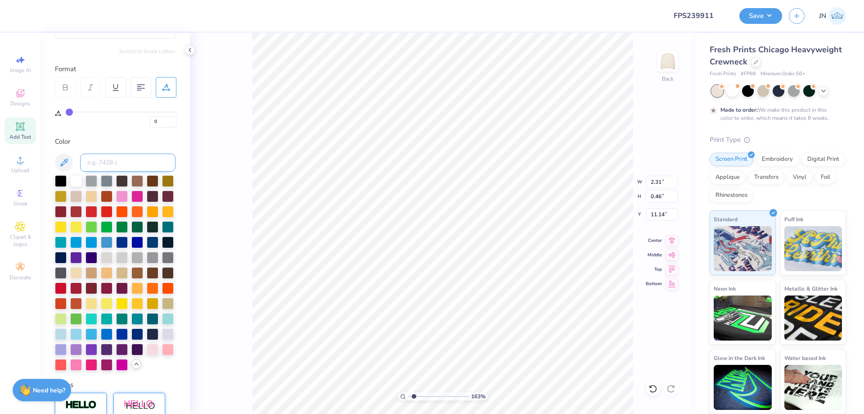
click at [114, 163] on input at bounding box center [127, 162] width 95 height 18
type input "533"
type input "4.09"
click at [429, 395] on input "range" at bounding box center [438, 396] width 61 height 8
click at [513, 245] on li "Duplicate" at bounding box center [527, 245] width 71 height 18
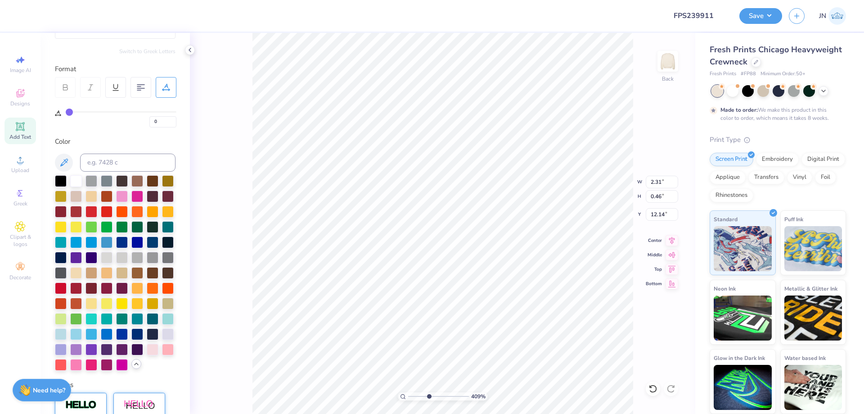
type input "11.72"
type textarea "CHAPTER"
type input "3.17"
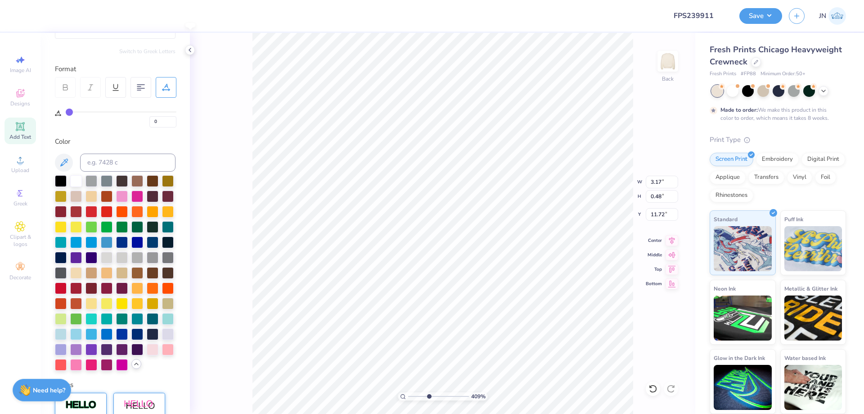
type input "0.48"
type input "11.98"
drag, startPoint x: 419, startPoint y: 398, endPoint x: 410, endPoint y: 398, distance: 9.5
type input "1"
click at [410, 398] on input "range" at bounding box center [438, 396] width 61 height 8
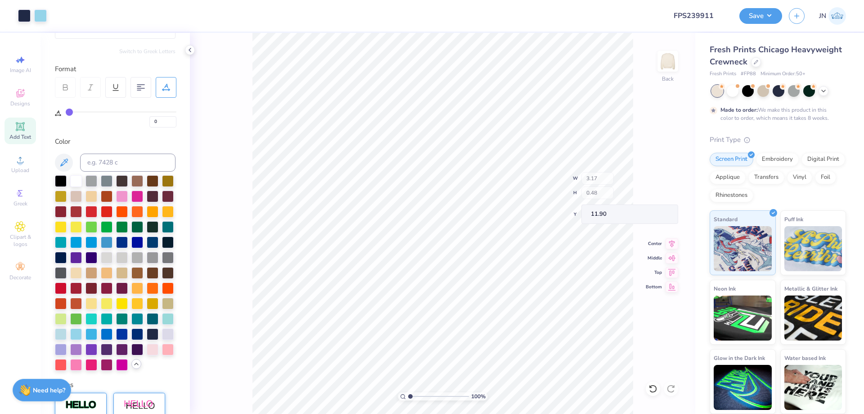
type input "11.90"
click at [759, 16] on button "Save" at bounding box center [760, 15] width 43 height 16
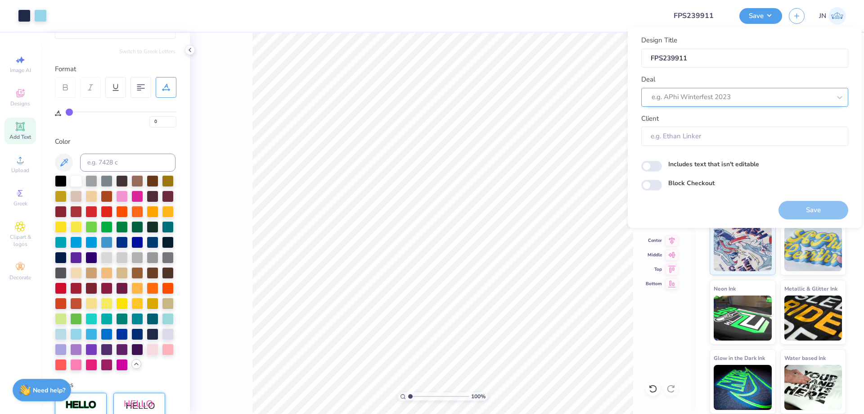
click at [731, 91] on div at bounding box center [741, 97] width 179 height 12
click at [685, 152] on div "Design Tool Gallery" at bounding box center [745, 153] width 200 height 15
type input "DESIGN TOOL"
type input "Design Tool Gallery User"
click at [762, 190] on div "Block Checkout" at bounding box center [744, 184] width 207 height 12
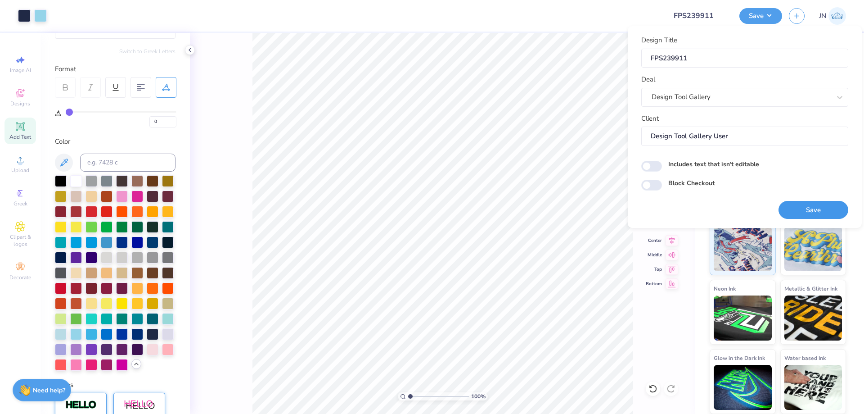
click at [807, 207] on button "Save" at bounding box center [814, 210] width 70 height 18
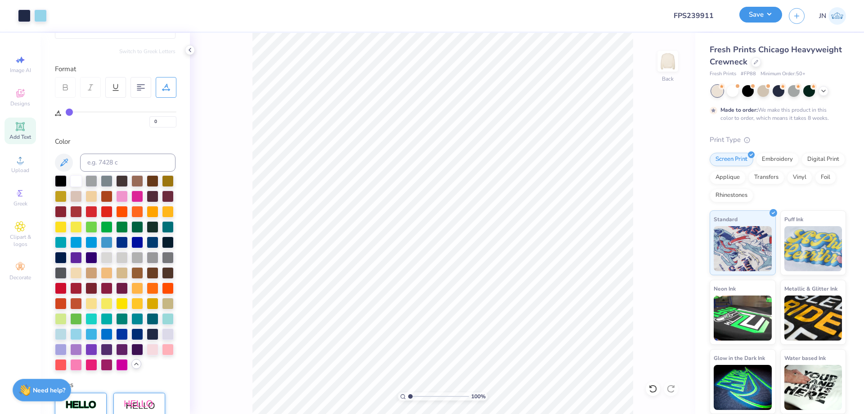
click at [753, 21] on button "Save" at bounding box center [760, 15] width 43 height 16
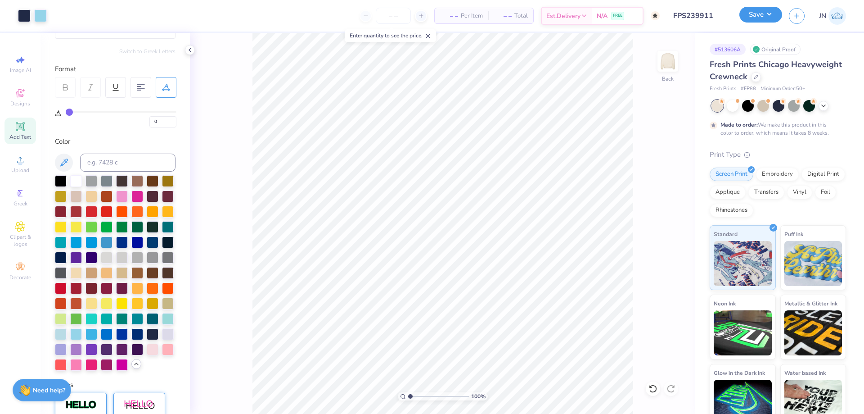
click at [746, 16] on button "Save" at bounding box center [760, 15] width 43 height 16
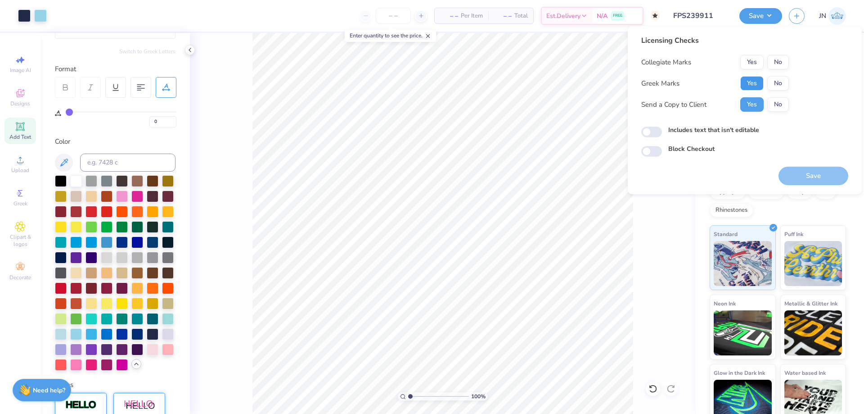
click at [748, 84] on button "Yes" at bounding box center [751, 83] width 23 height 14
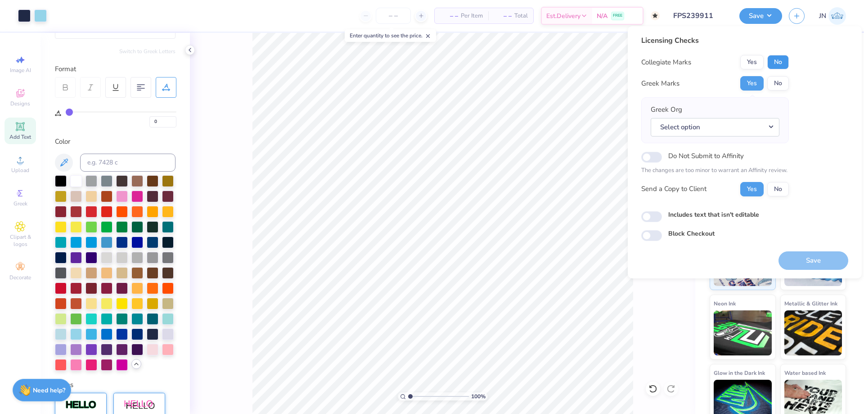
click at [777, 65] on button "No" at bounding box center [778, 62] width 22 height 14
click at [720, 128] on button "Select option" at bounding box center [715, 127] width 129 height 18
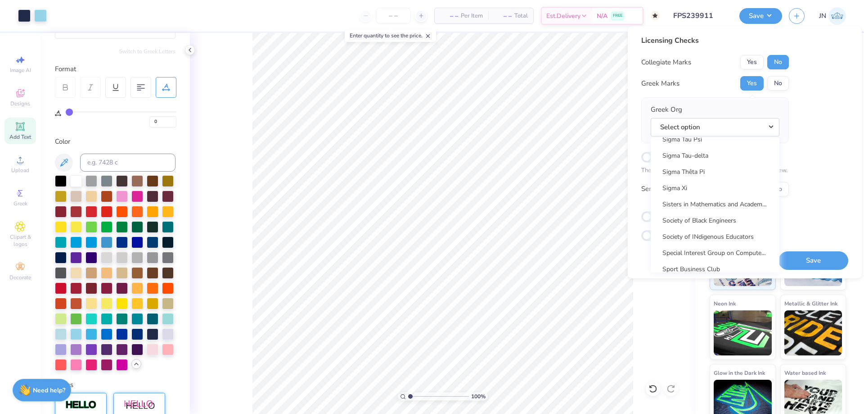
scroll to position [7065, 0]
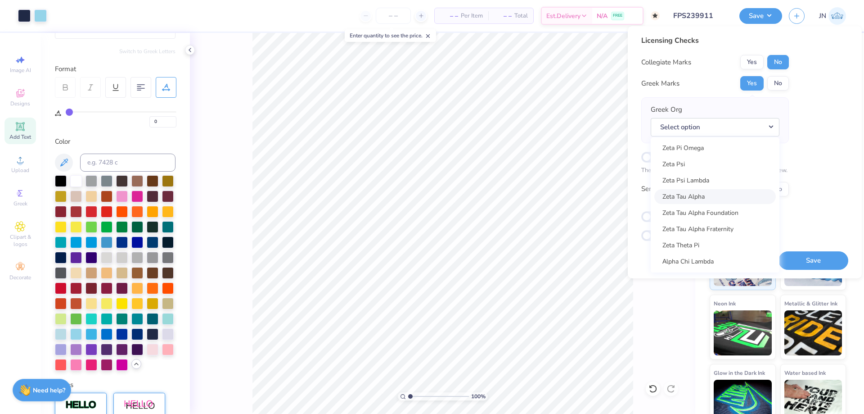
click at [692, 195] on link "Zeta Tau Alpha" at bounding box center [715, 196] width 122 height 15
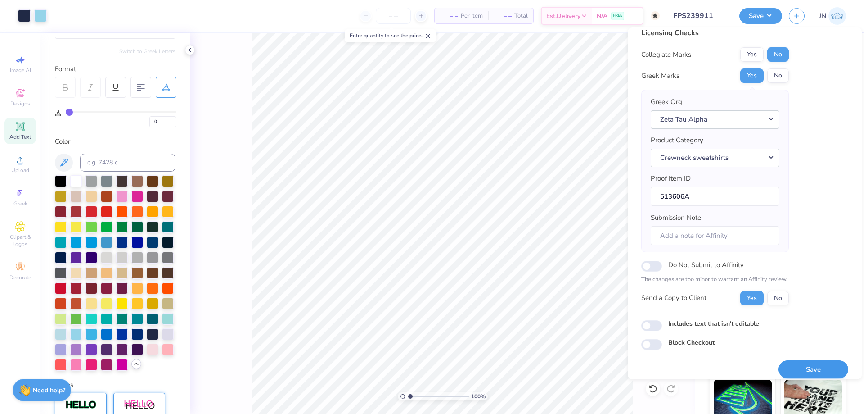
scroll to position [17, 0]
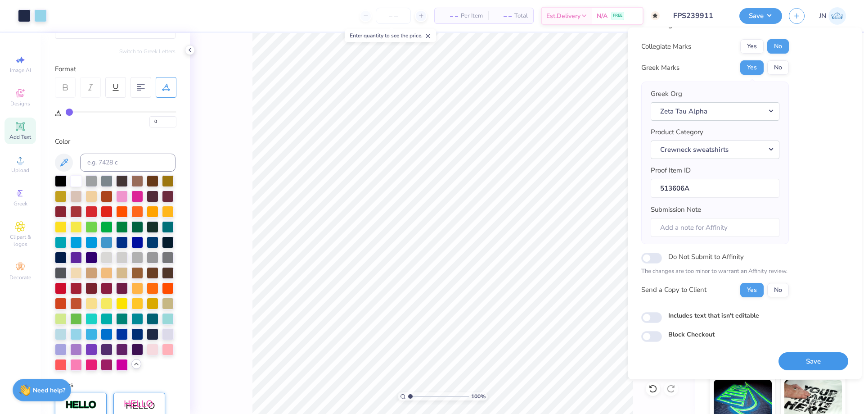
click at [792, 357] on button "Save" at bounding box center [814, 361] width 70 height 18
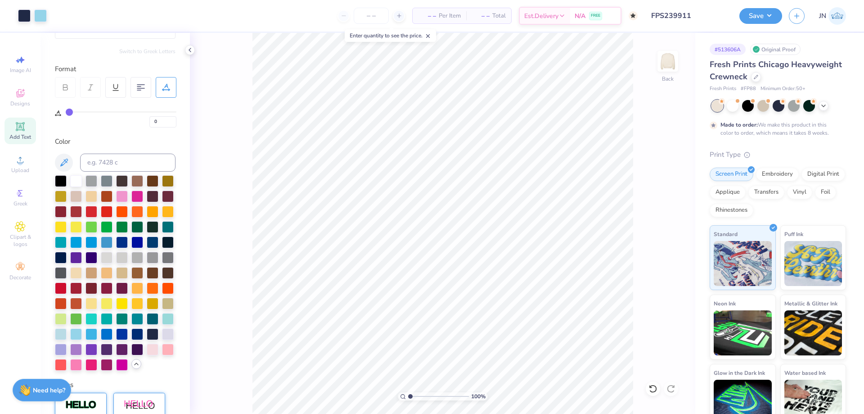
click at [697, 20] on input "FPS239911" at bounding box center [689, 16] width 88 height 18
click at [699, 18] on input "FPS239911" at bounding box center [689, 16] width 88 height 18
click at [745, 9] on button "Save" at bounding box center [760, 15] width 43 height 16
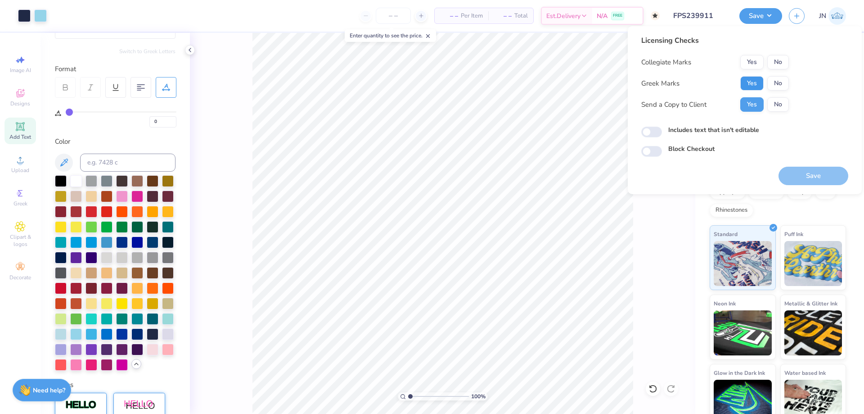
click at [753, 79] on button "Yes" at bounding box center [751, 83] width 23 height 14
